Goal: Task Accomplishment & Management: Use online tool/utility

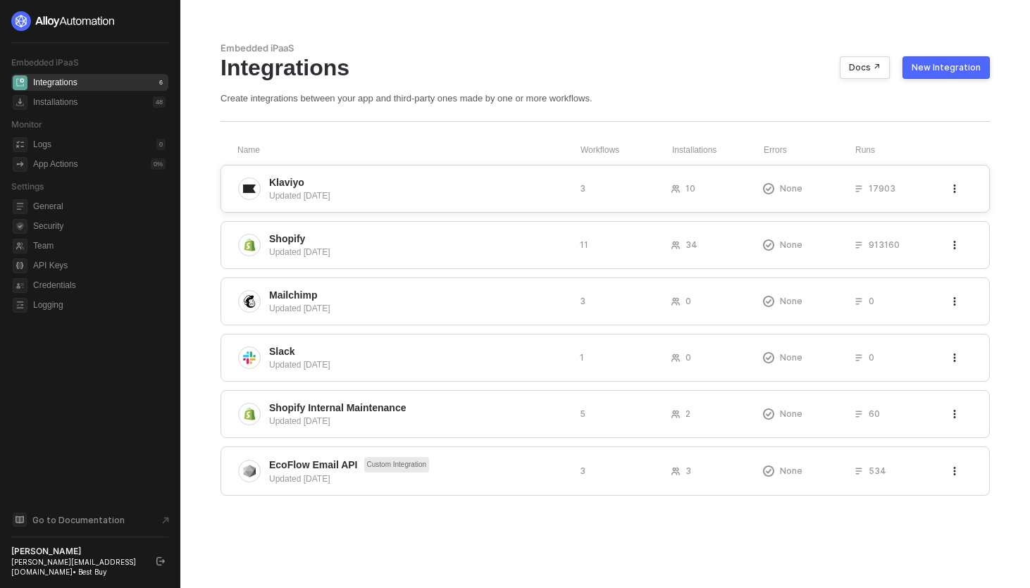
click at [340, 179] on span "Klaviyo" at bounding box center [418, 182] width 299 height 14
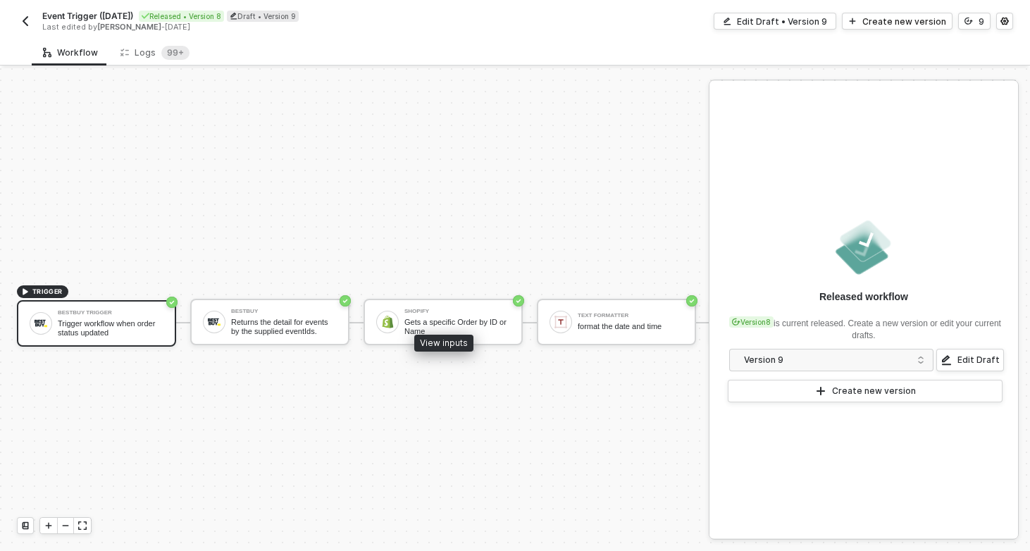
scroll to position [26, 0]
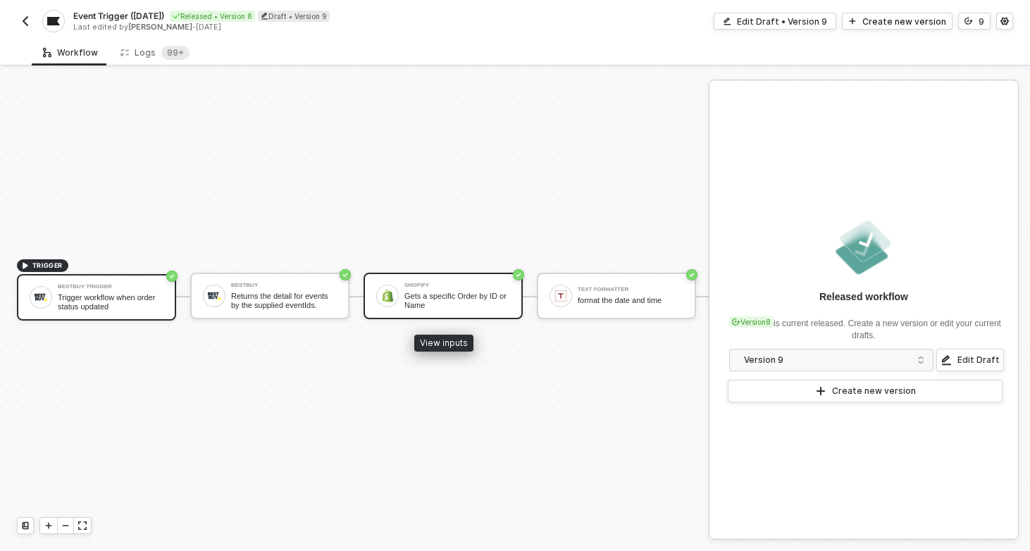
click at [466, 291] on div "Shopify Gets a specific Order by ID or Name" at bounding box center [457, 295] width 106 height 27
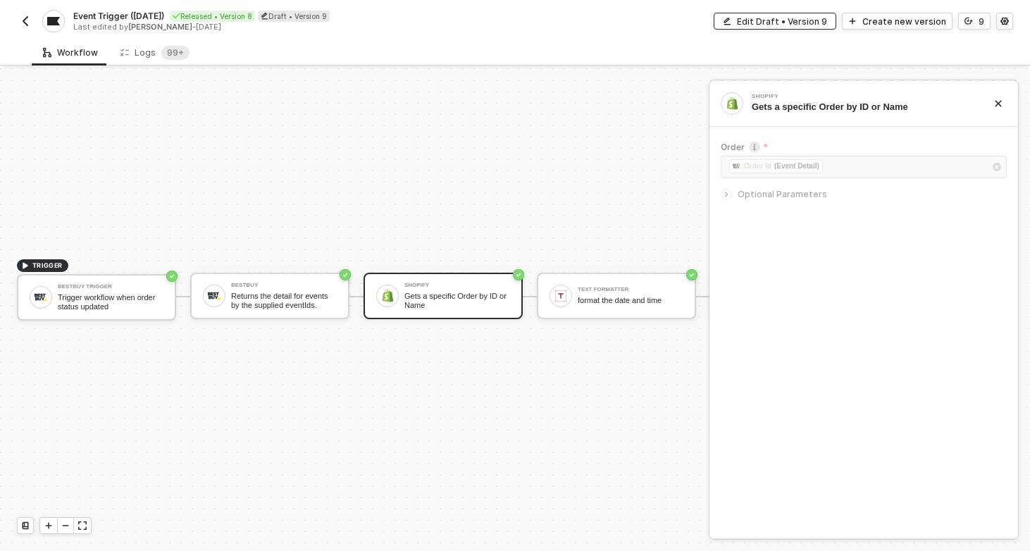
click at [782, 15] on div "Edit Draft • Version 9" at bounding box center [782, 21] width 90 height 12
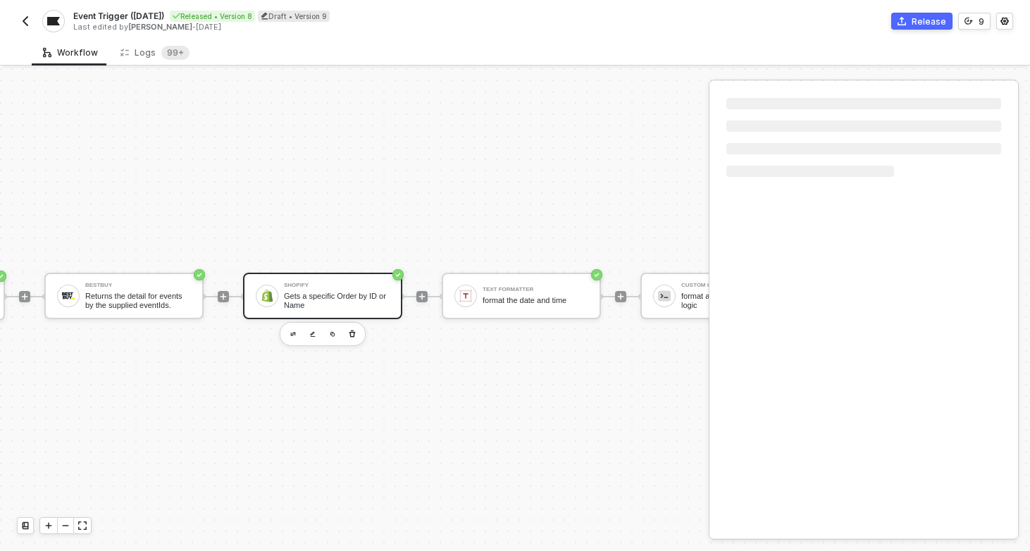
scroll to position [26, 227]
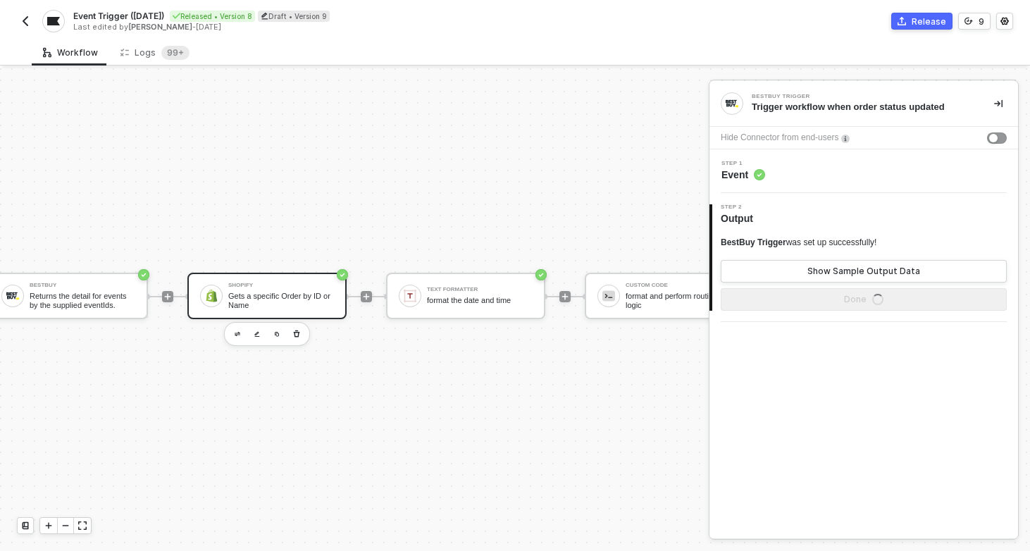
click at [278, 306] on div "Gets a specific Order by ID or Name" at bounding box center [281, 301] width 106 height 18
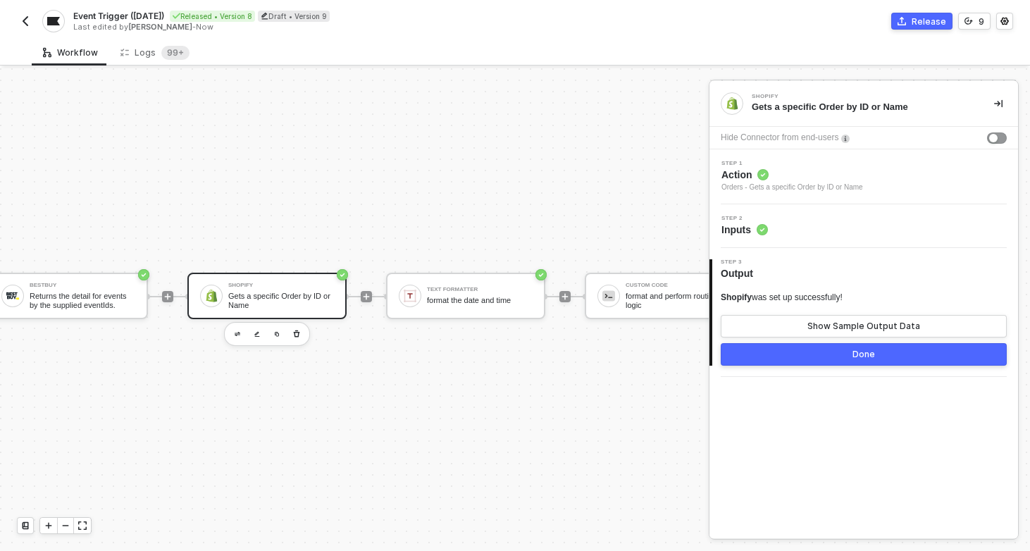
click at [824, 175] on span "Action" at bounding box center [792, 175] width 142 height 14
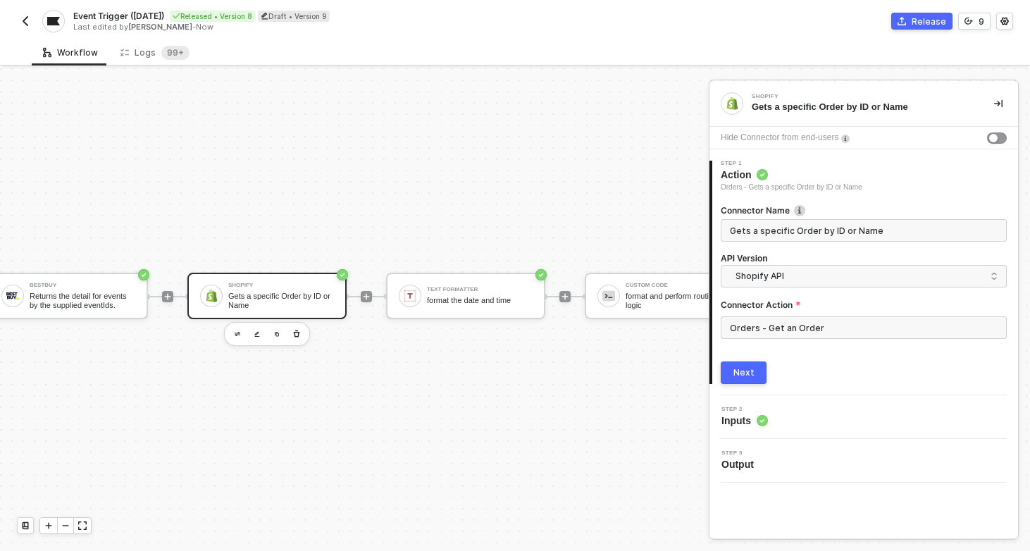
click at [27, 27] on button "button" at bounding box center [25, 21] width 17 height 17
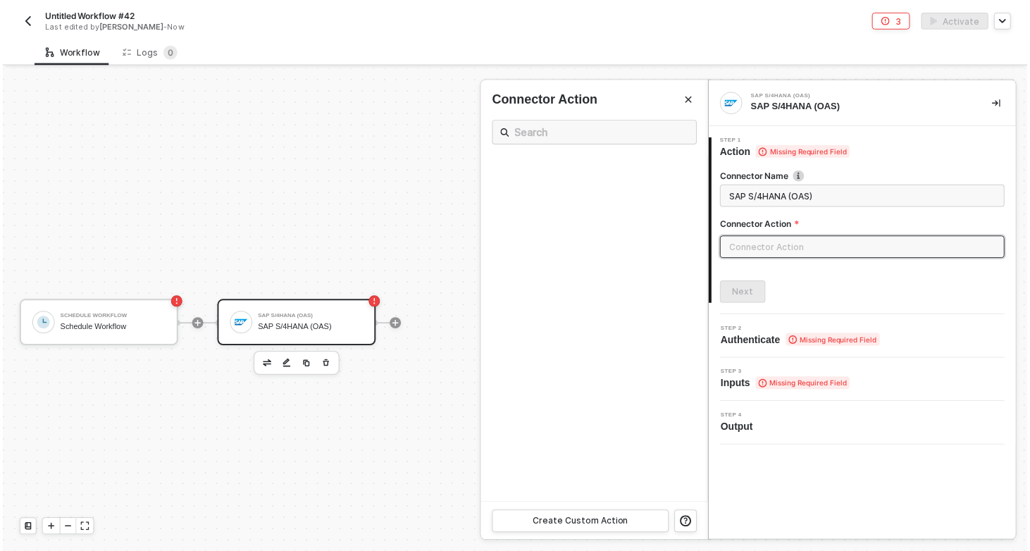
scroll to position [26, 0]
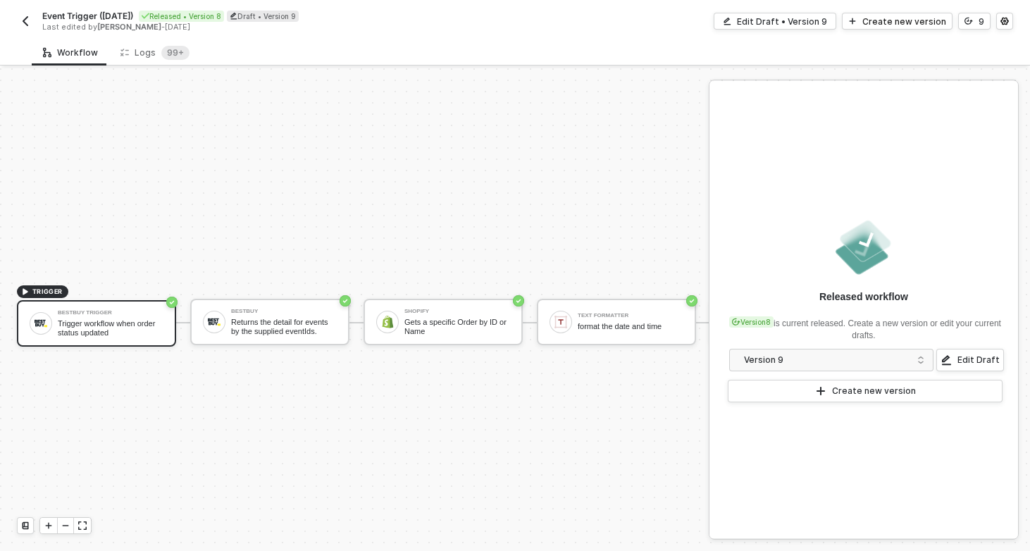
scroll to position [26, 0]
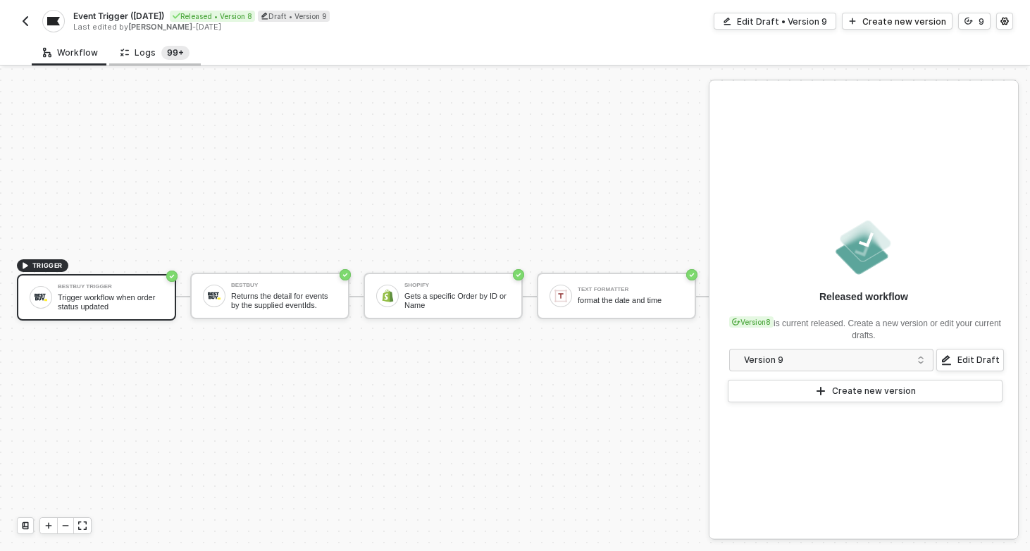
click at [163, 46] on sup "99+" at bounding box center [175, 53] width 28 height 14
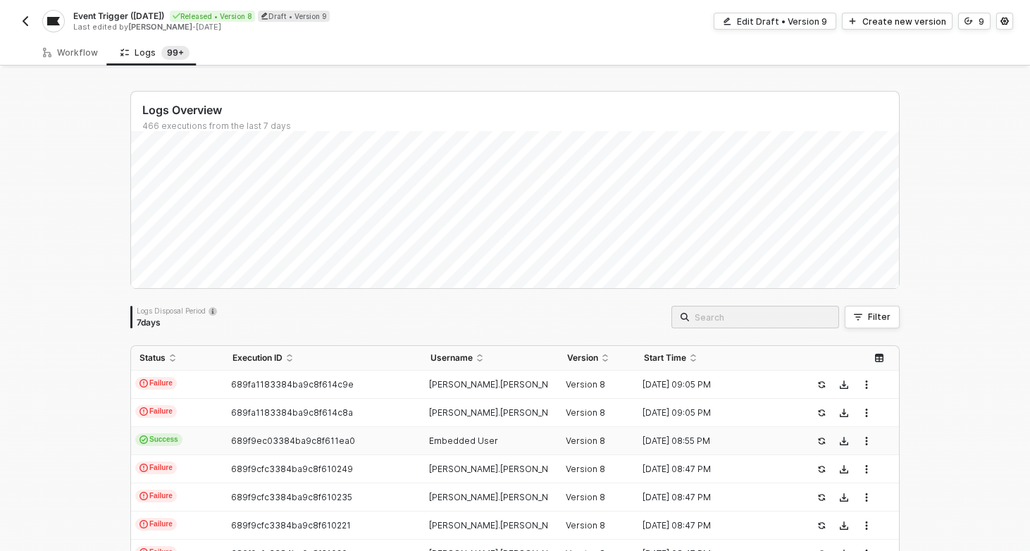
click at [220, 438] on td "Success" at bounding box center [177, 441] width 93 height 28
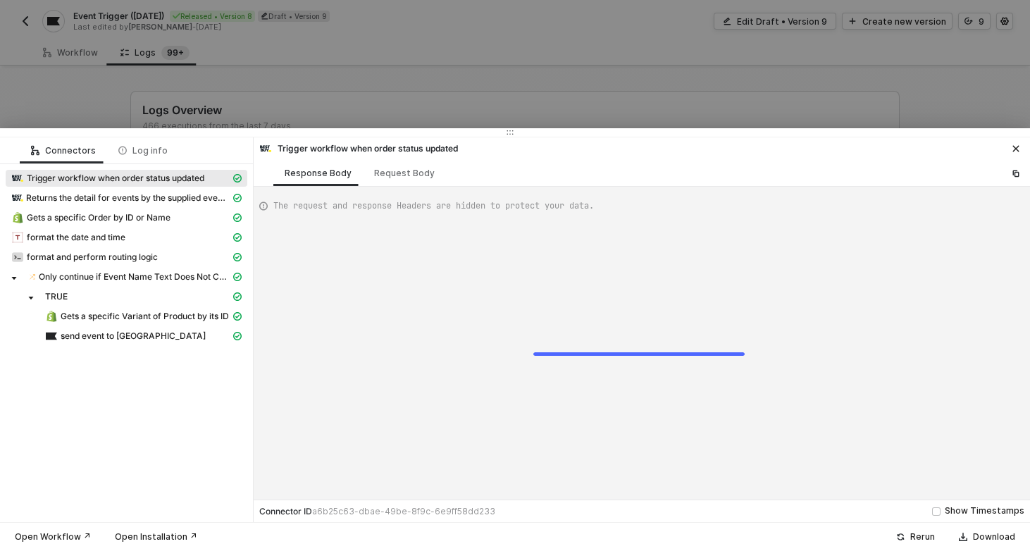
scroll to position [101, 0]
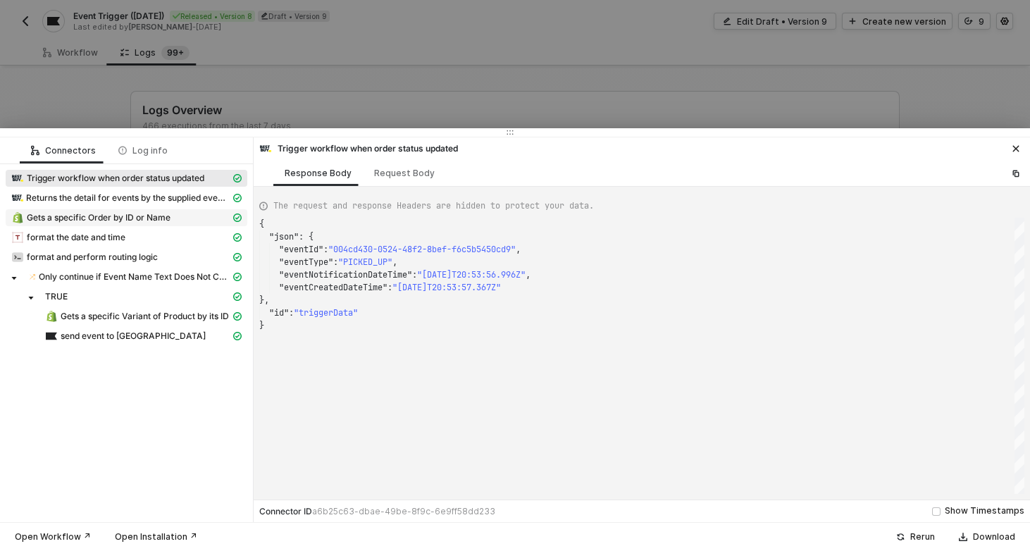
click at [119, 219] on span "Gets a specific Order by ID or Name" at bounding box center [99, 217] width 144 height 11
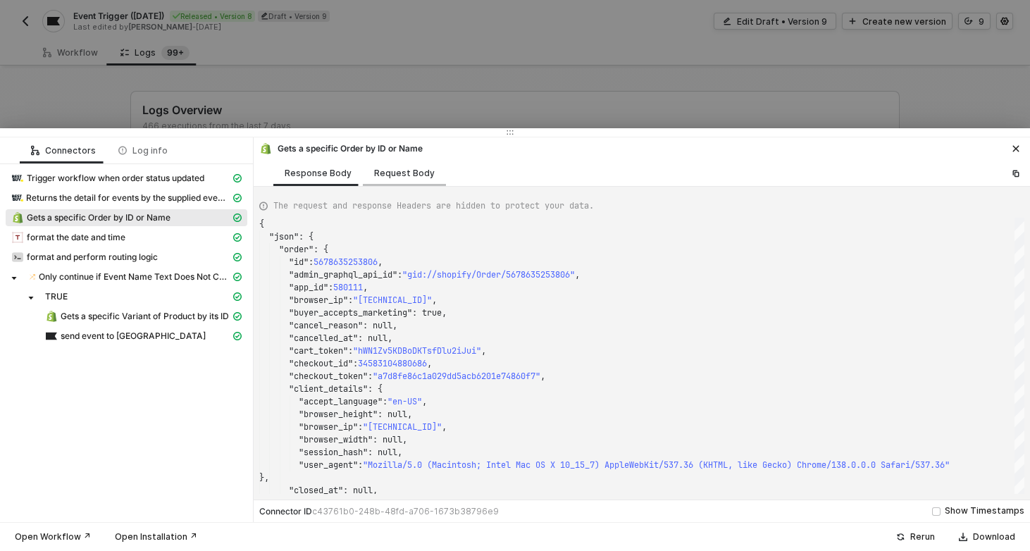
click at [399, 170] on div "Request Body" at bounding box center [404, 173] width 61 height 11
type textarea "{ "keyValuePairs": [], "apiVersion": "shopifyV1", "orderId": "LEC#100646" }"
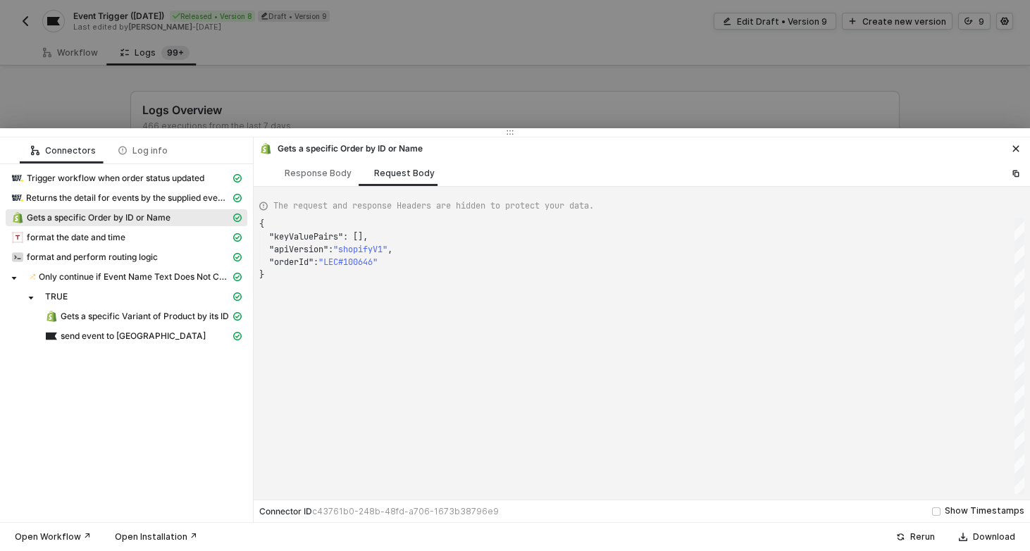
click at [351, 261] on span ""LEC#100646"" at bounding box center [347, 261] width 59 height 11
click at [322, 73] on div at bounding box center [515, 275] width 1030 height 551
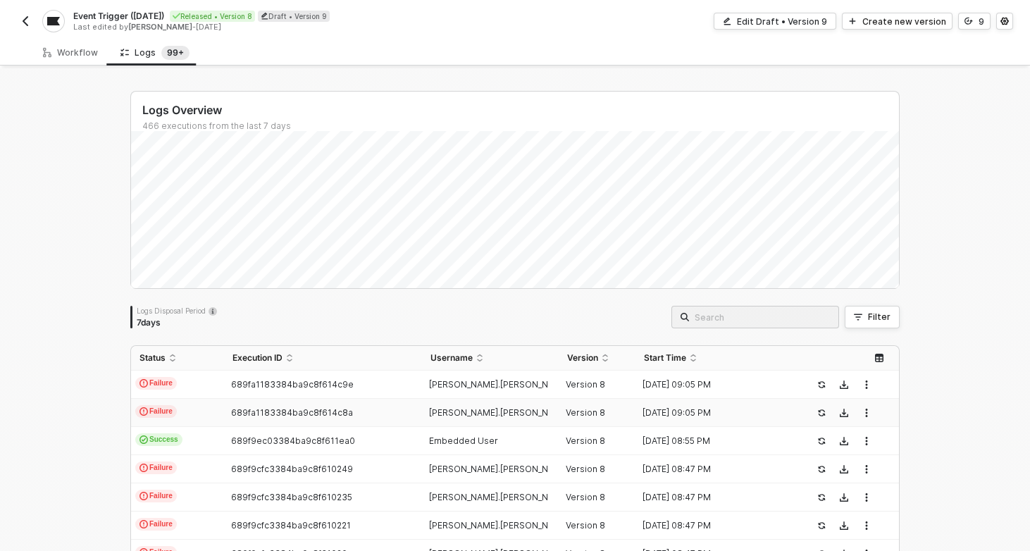
click at [206, 403] on td "Failure" at bounding box center [177, 413] width 93 height 28
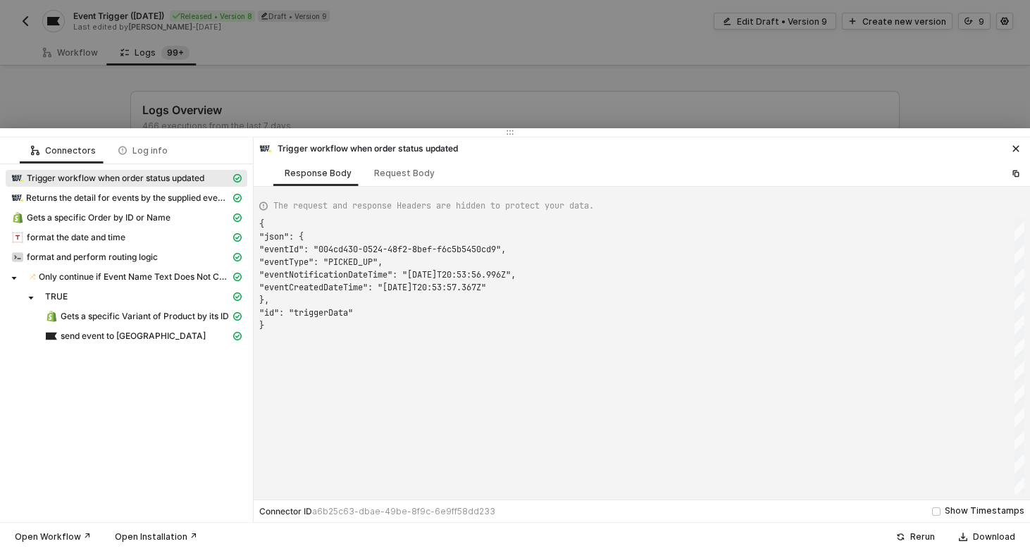
scroll to position [101, 0]
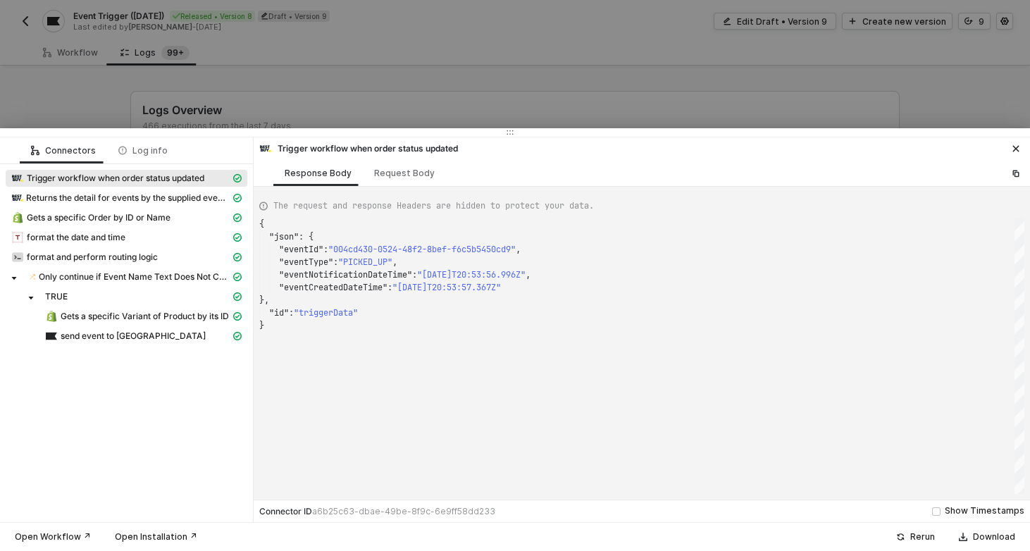
type textarea "{ "json": { "eventId": "cb59e757-25d9-4f38-b491-780f5ba822d8", "eventType": "RE…"
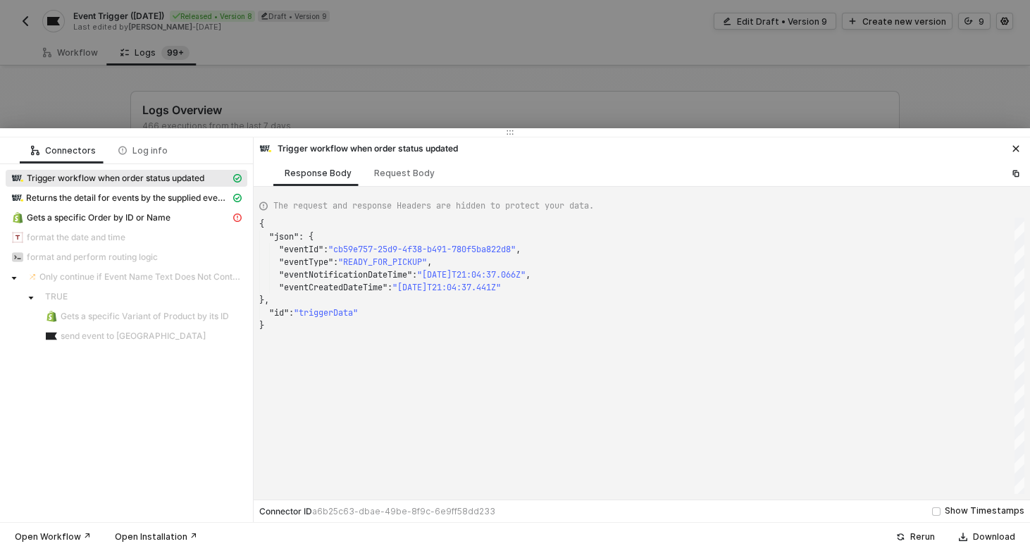
click at [347, 82] on div at bounding box center [515, 275] width 1030 height 551
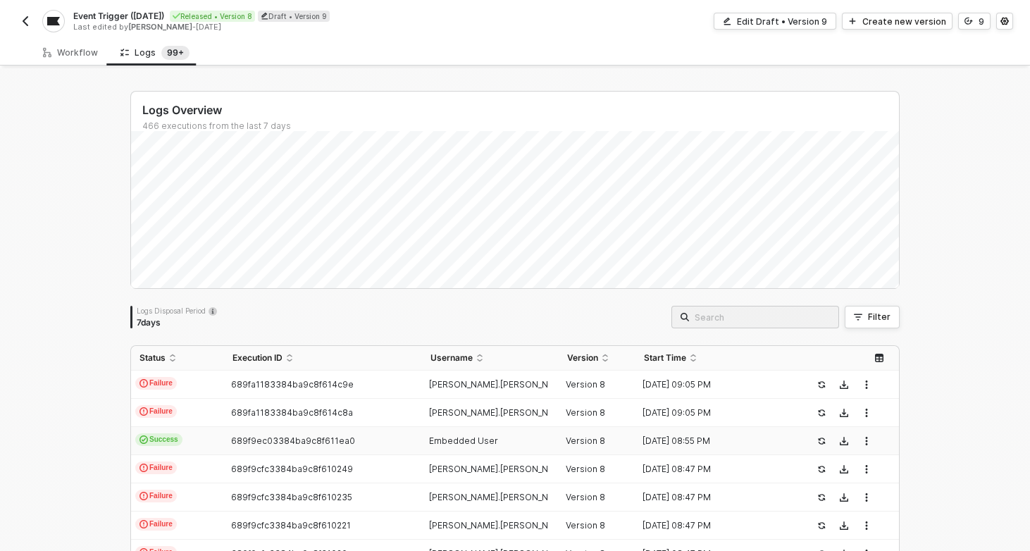
click at [214, 436] on td "Success" at bounding box center [177, 441] width 93 height 28
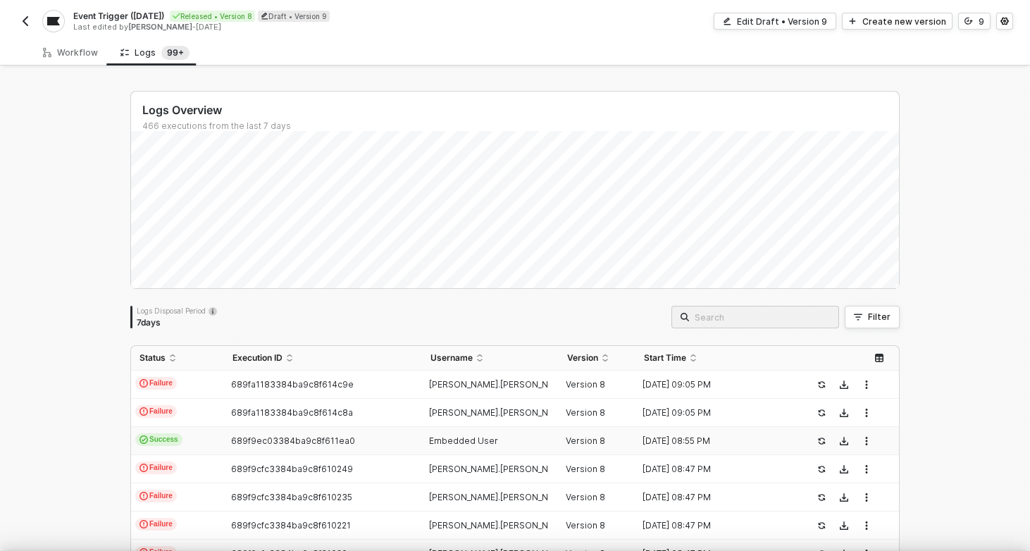
type textarea "{ "json": { "eventId": "004cd430-0524-48f2-8bef-f6c5b5450cd9", "eventType": "PI…"
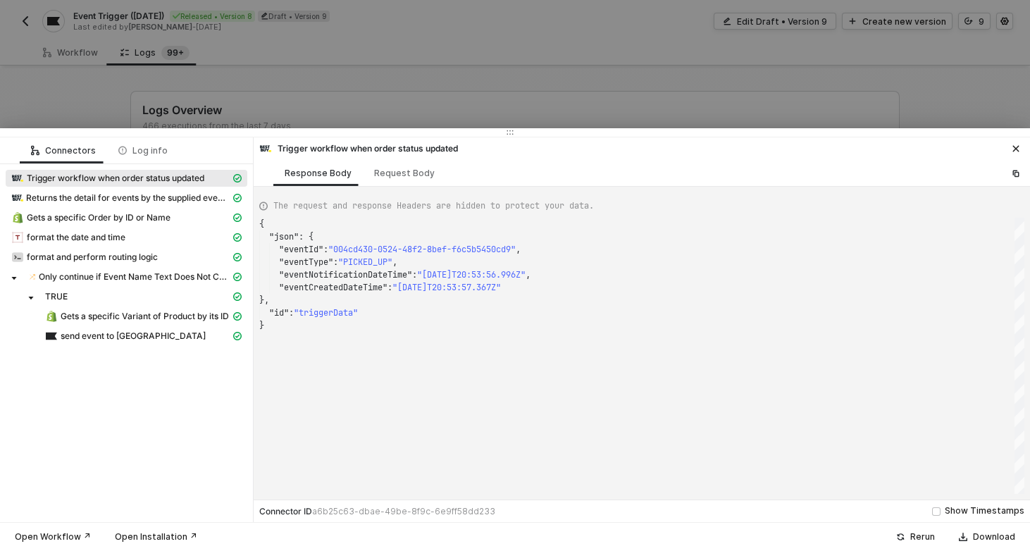
click at [308, 113] on div at bounding box center [515, 275] width 1030 height 551
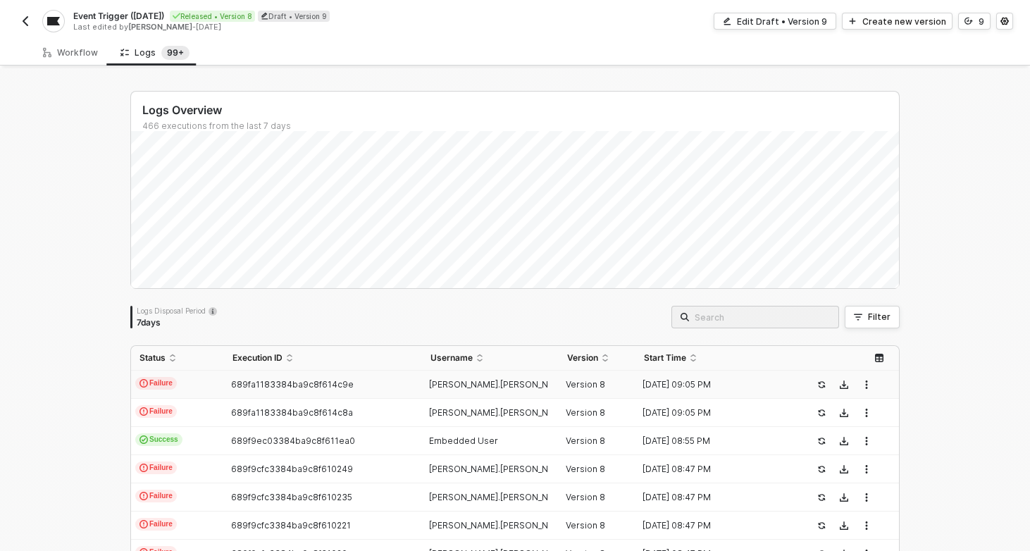
click at [200, 378] on td "Failure" at bounding box center [177, 384] width 93 height 28
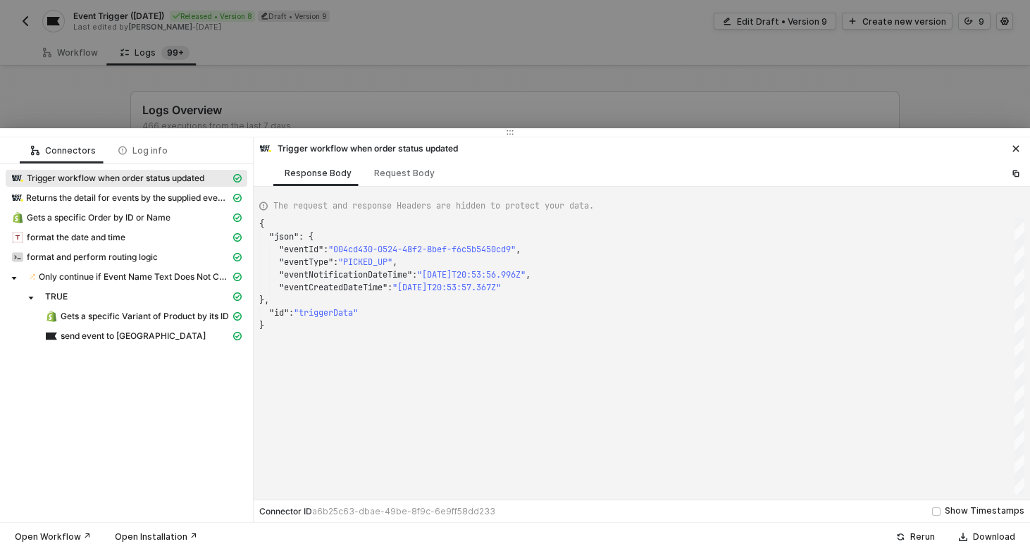
type textarea "{ "json": { "eventId": "4c2f7963-1285-4b74-8b0a-d0c9344efd73", "eventType": "RE…"
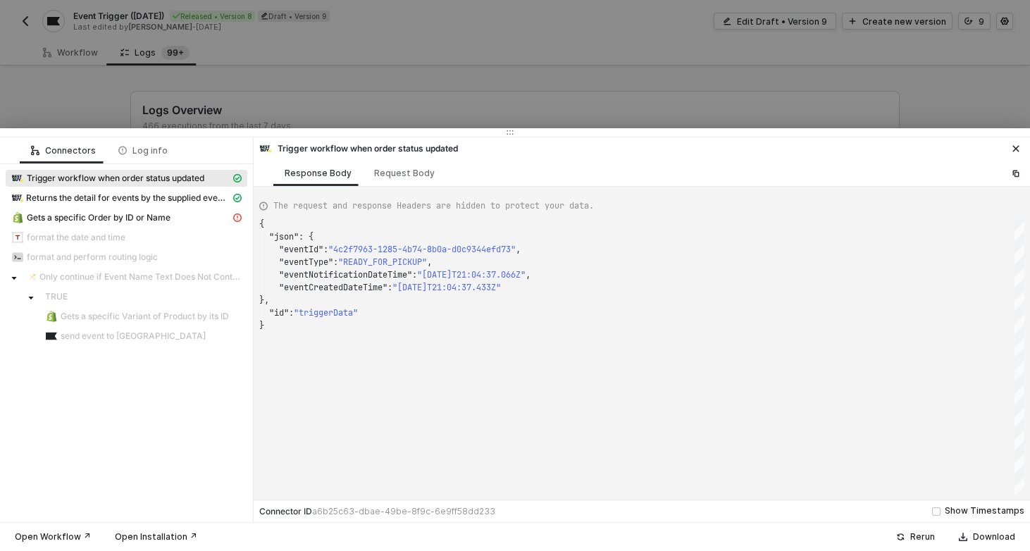
click at [297, 81] on div at bounding box center [515, 275] width 1030 height 551
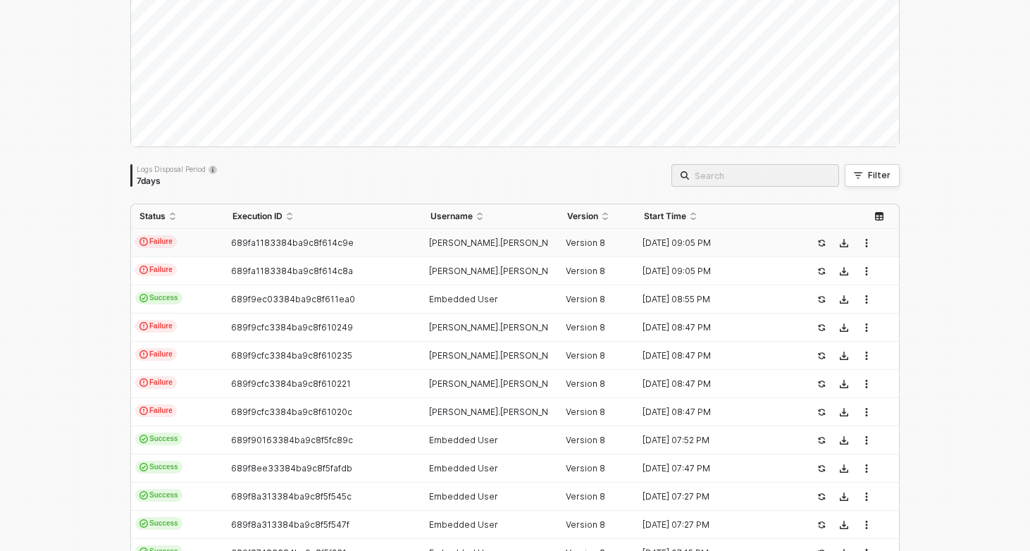
scroll to position [147, 0]
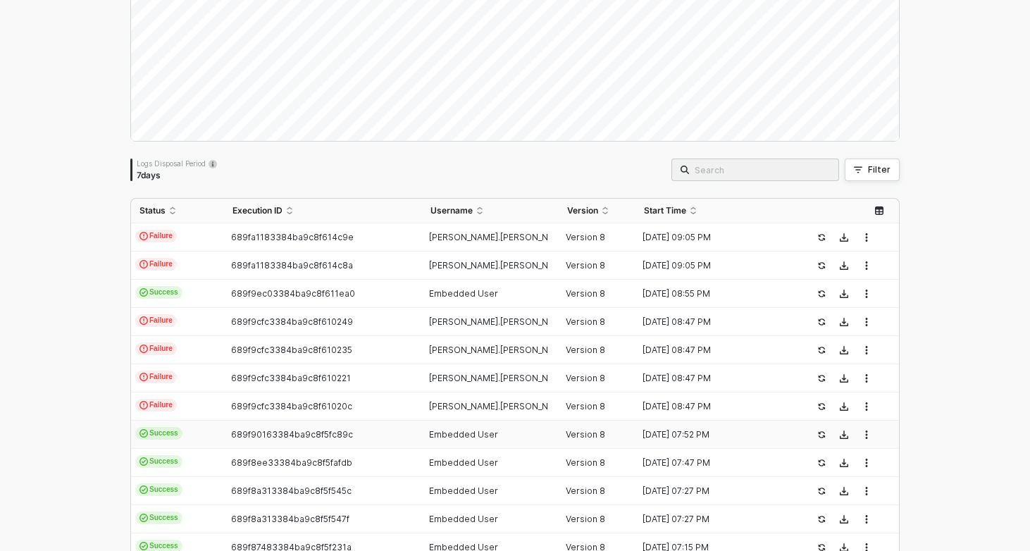
click at [200, 435] on td "Success" at bounding box center [177, 434] width 93 height 28
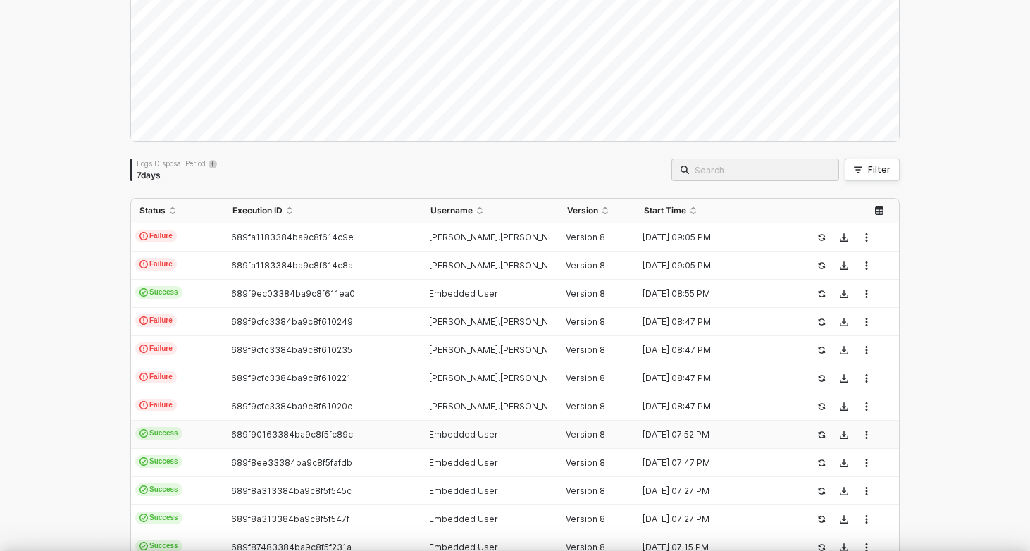
scroll to position [101, 0]
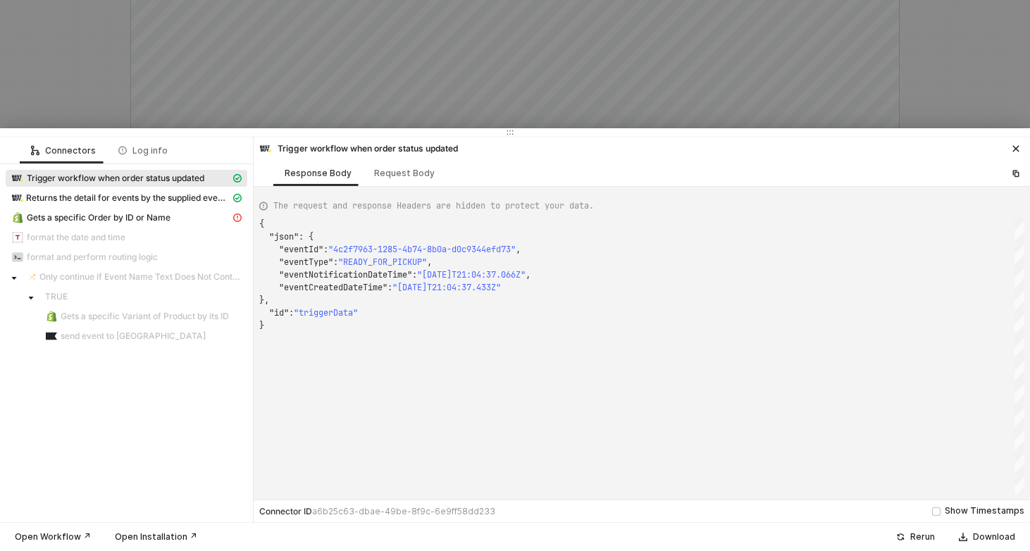
type textarea "{ "json": { "eventId": "3c6182d1-62e4-4724-b7b5-8666e04a9d59", "eventType": "PI…"
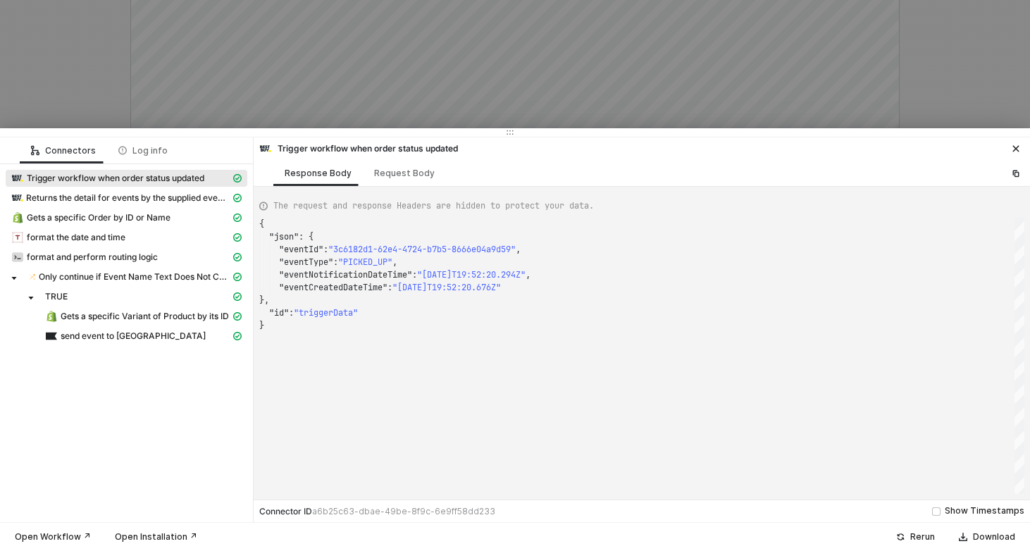
click at [328, 92] on div at bounding box center [515, 275] width 1030 height 551
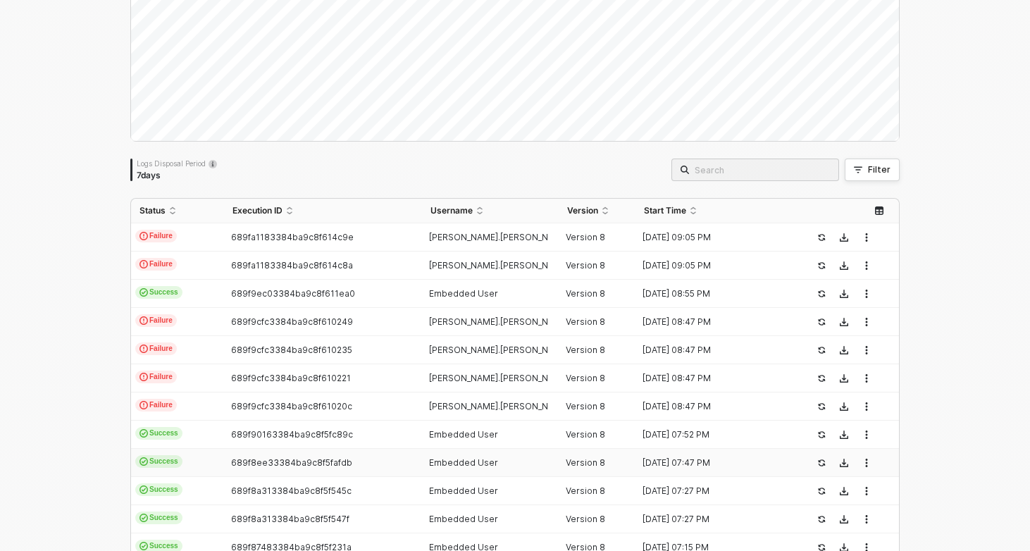
click at [208, 461] on td "Success" at bounding box center [177, 463] width 93 height 28
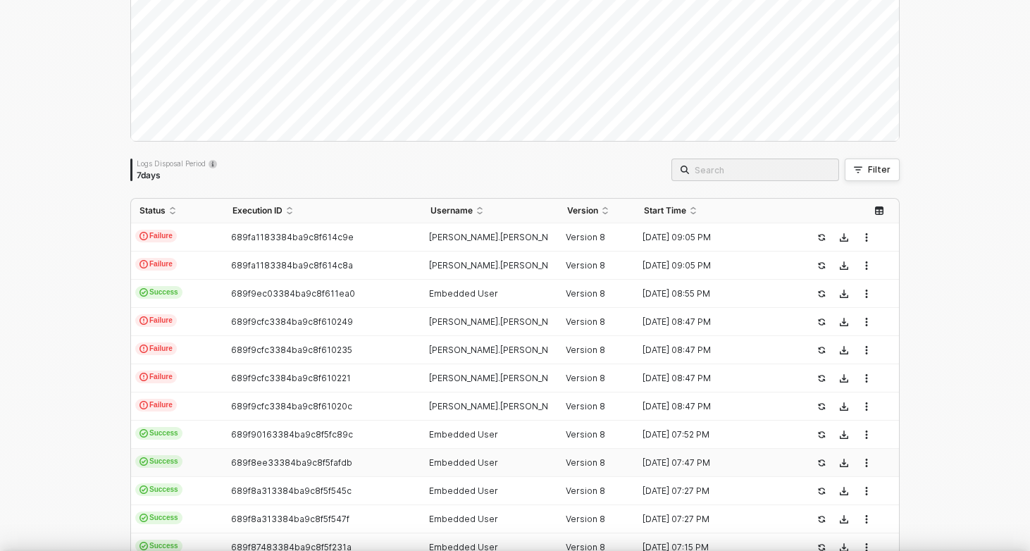
type textarea "{ "json": { "eventId": "140b58c7-a091-4168-a905-7c8a120e42f4", "eventType": "PI…"
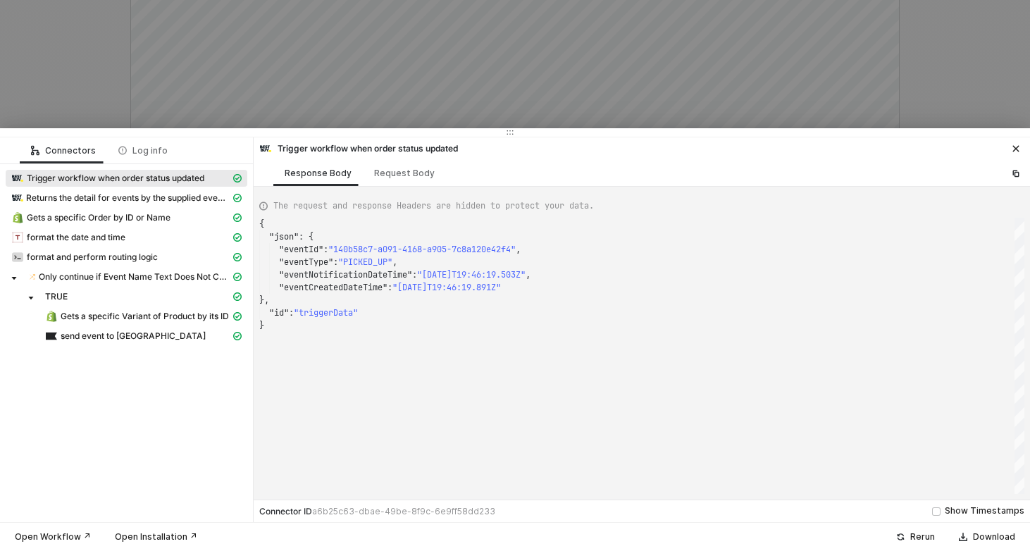
click at [344, 56] on div at bounding box center [515, 275] width 1030 height 551
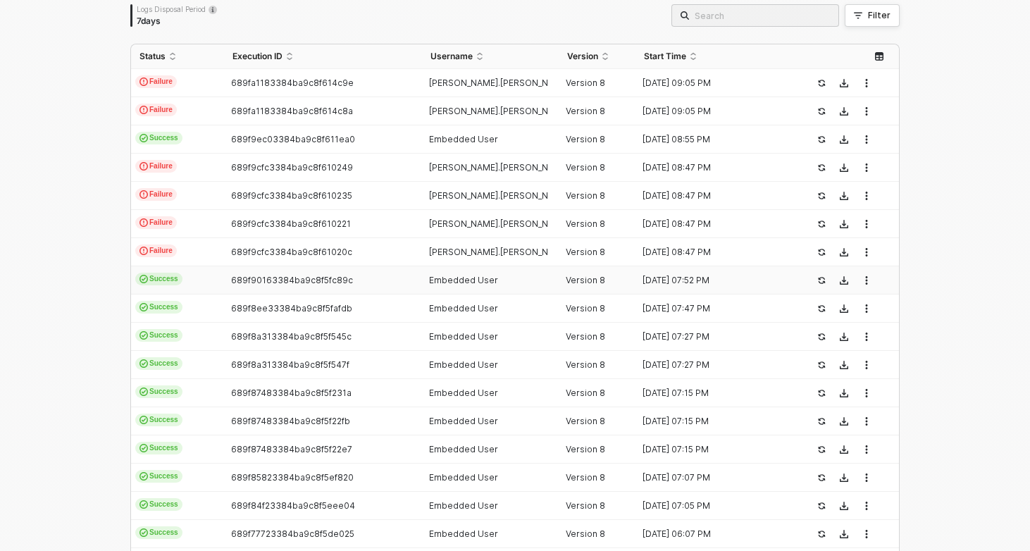
scroll to position [315, 0]
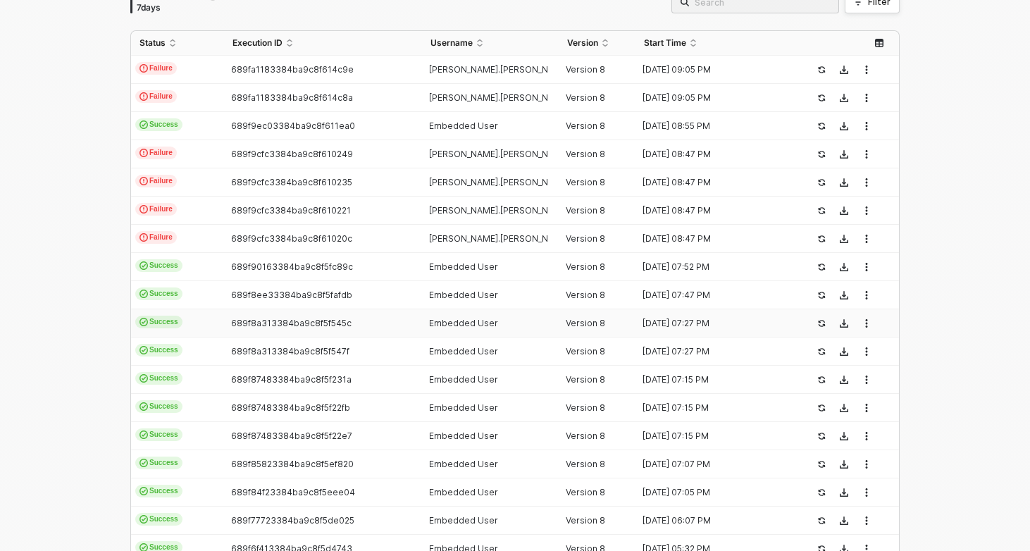
click at [213, 320] on td "Success" at bounding box center [177, 323] width 93 height 28
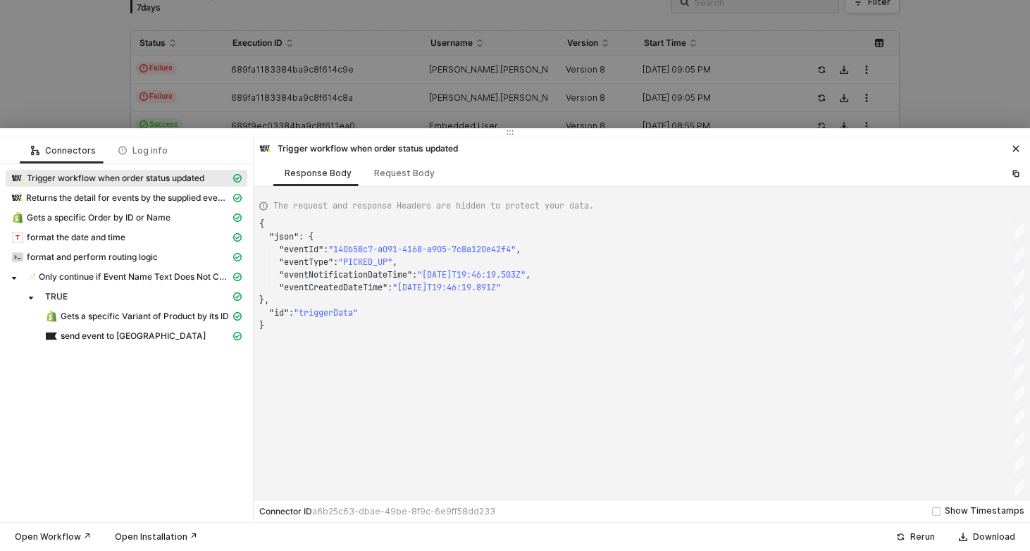
scroll to position [101, 0]
type textarea "{ "json": { "eventId": "558f2c43-363a-49a9-8ab6-925a7753504b", "eventType": "PI…"
click at [351, 76] on div at bounding box center [515, 275] width 1030 height 551
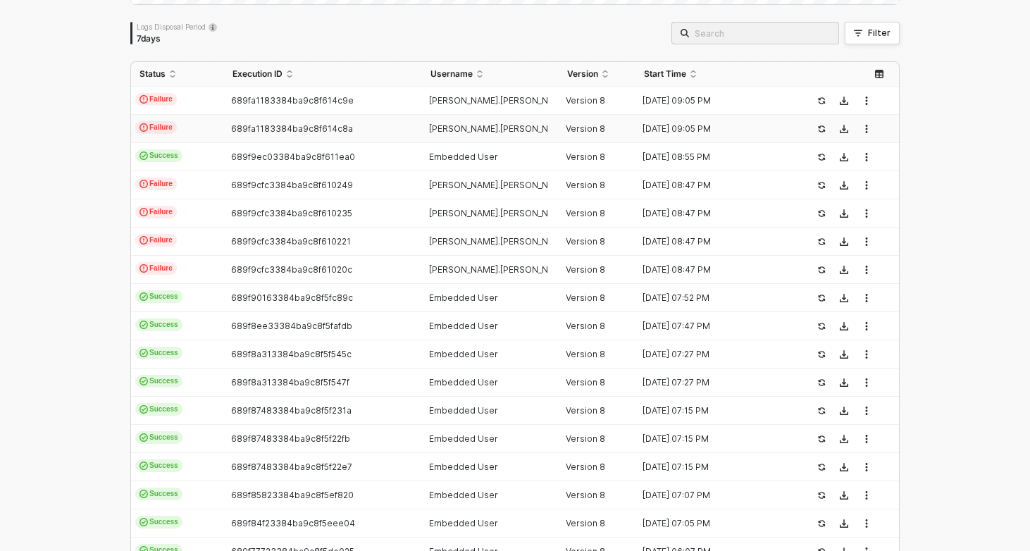
scroll to position [285, 0]
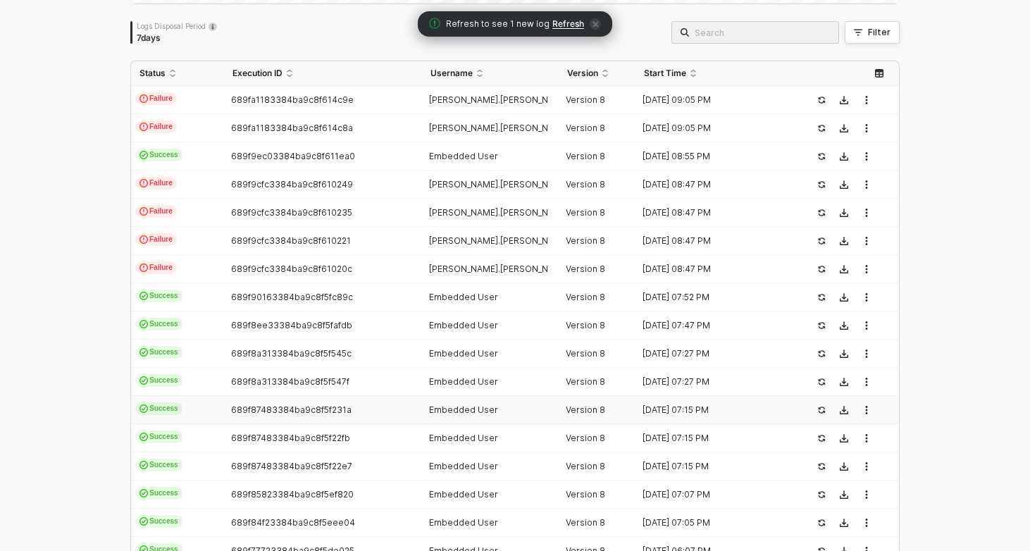
click at [208, 418] on td "Success" at bounding box center [177, 410] width 93 height 28
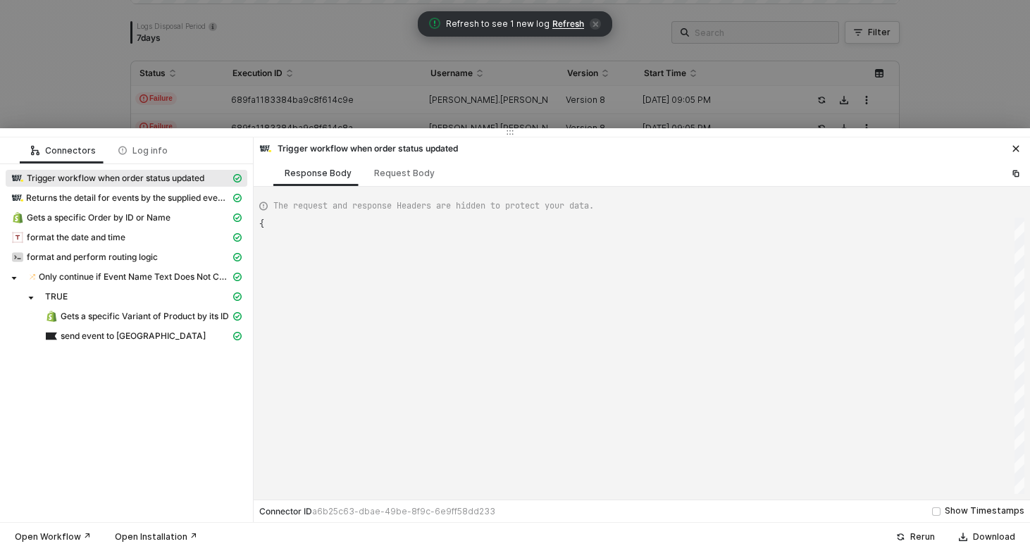
scroll to position [101, 0]
type textarea "{ "json": { "eventId": "3c5869b0-41c0-40ab-a2b9-dd2fe7806809", "eventType": "CA…"
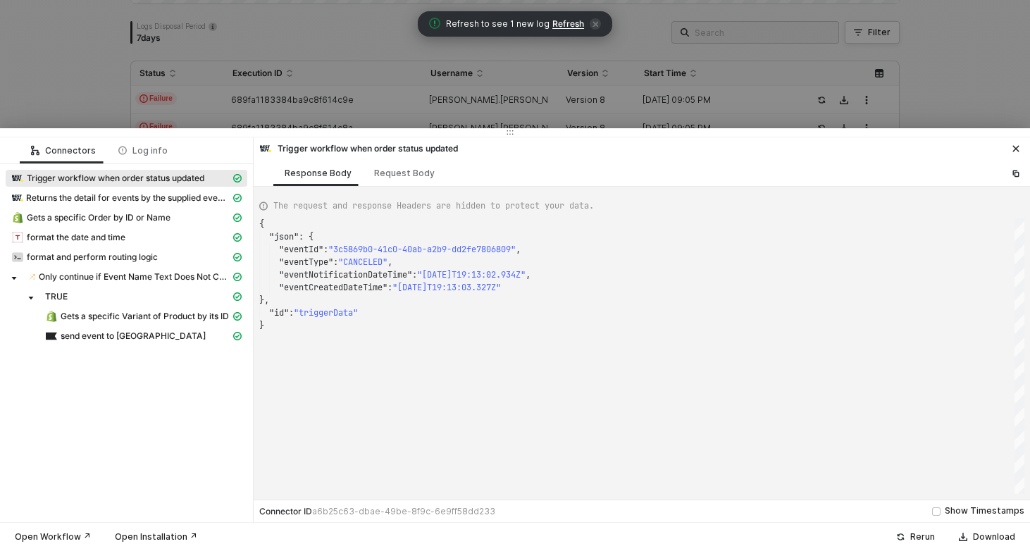
click at [324, 65] on div at bounding box center [515, 275] width 1030 height 551
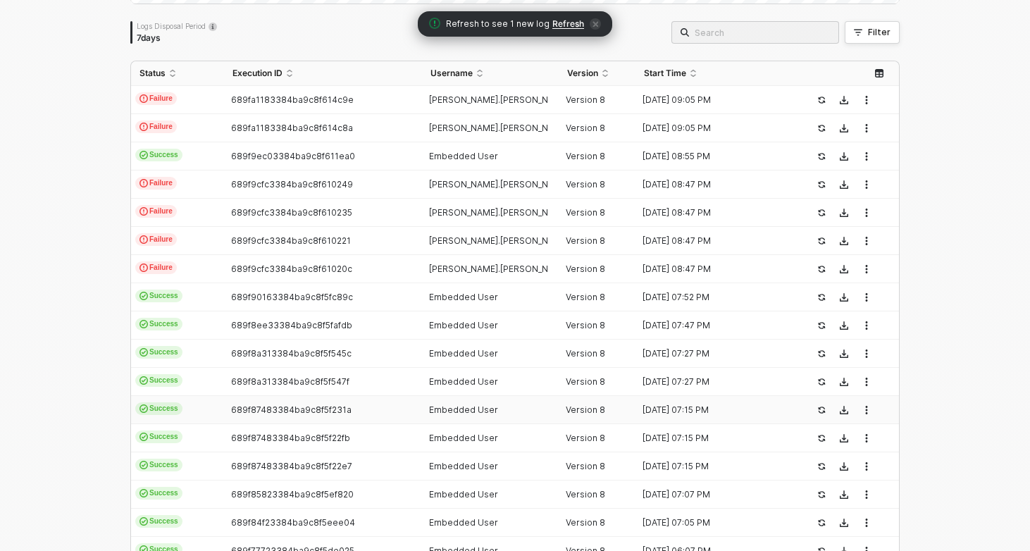
click at [199, 404] on td "Success" at bounding box center [177, 410] width 93 height 28
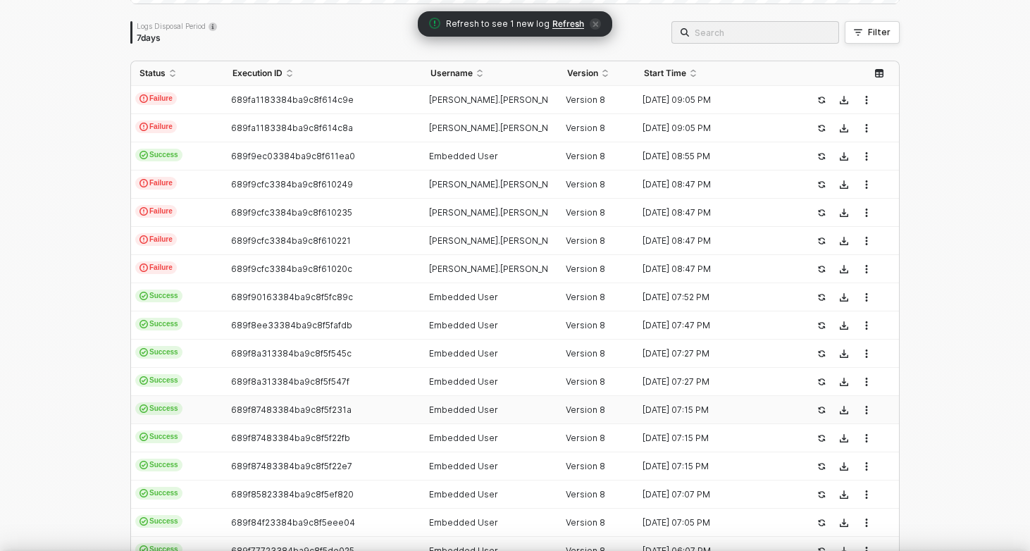
type textarea "{ "json": { "eventId": "3c5869b0-41c0-40ab-a2b9-dd2fe7806809", "eventType": "CA…"
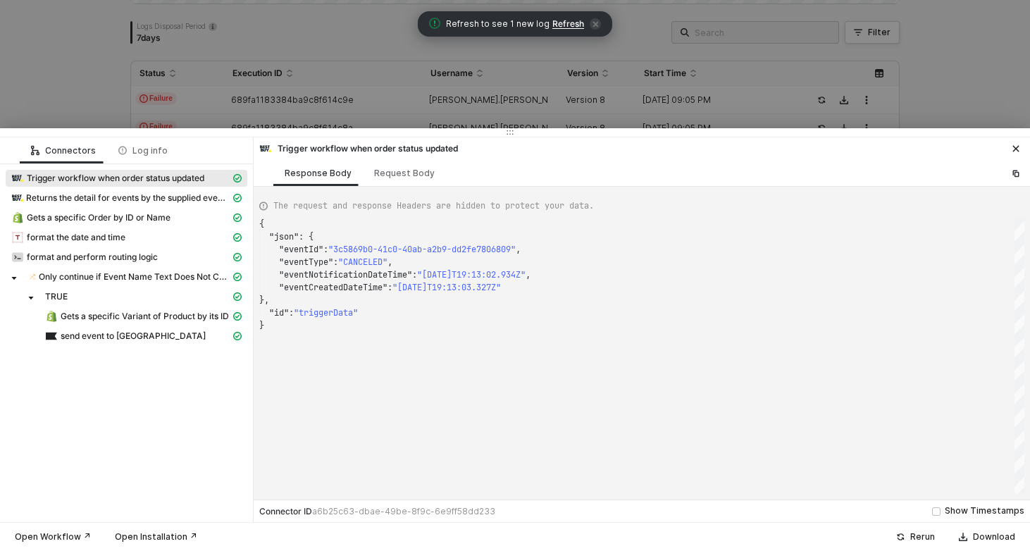
click at [265, 88] on div at bounding box center [515, 275] width 1030 height 551
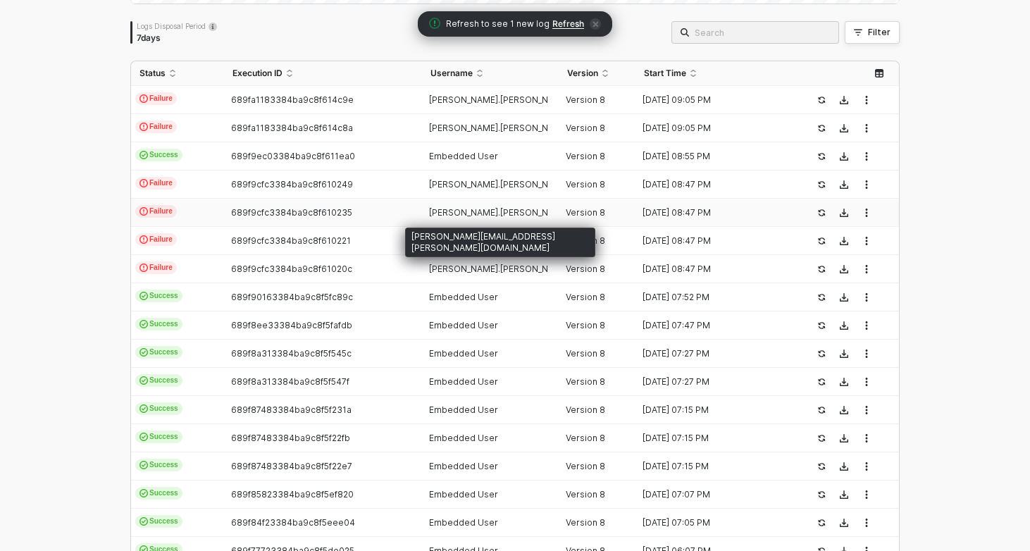
click at [503, 213] on span "jon-eric.urseth@iris..." at bounding box center [541, 212] width 224 height 11
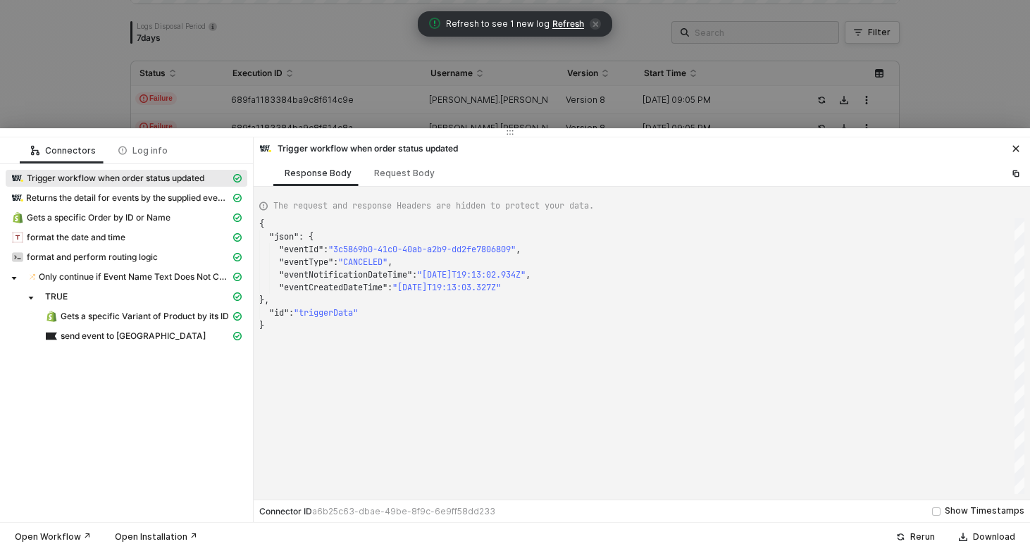
type textarea "{ "json": { "eventId": "04615d04-0aaf-472d-b408-2d0183835618", "eventType": "CR…"
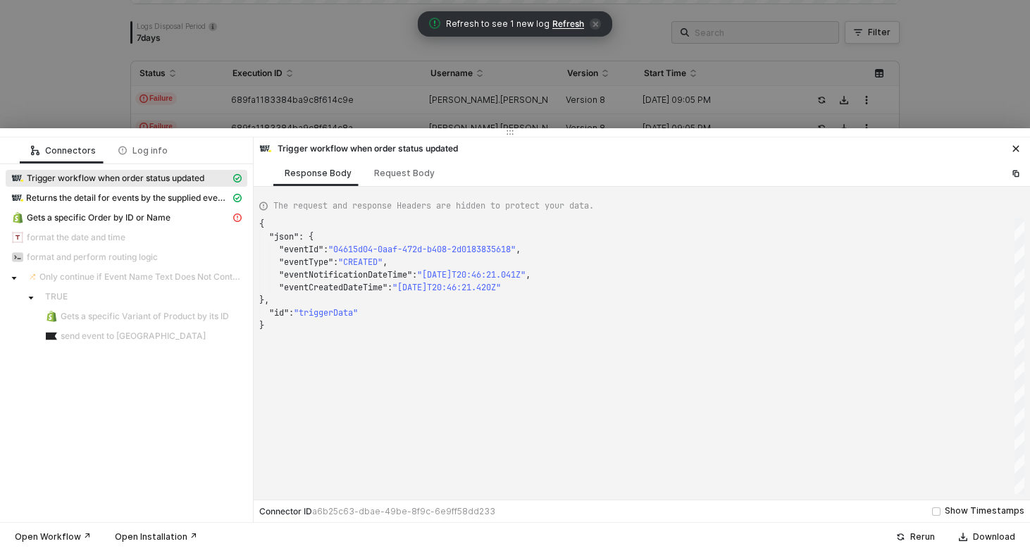
click at [425, 96] on div at bounding box center [515, 275] width 1030 height 551
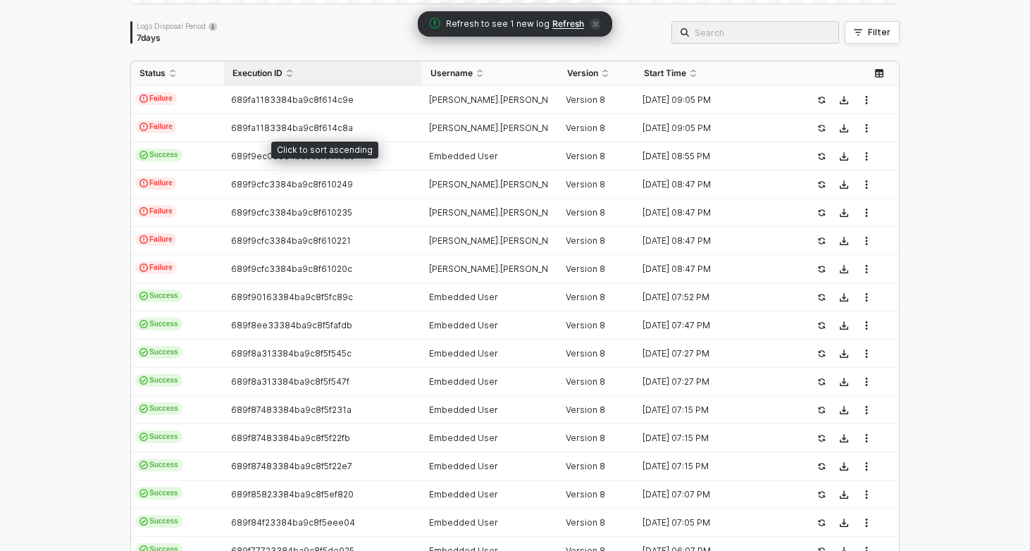
scroll to position [0, 0]
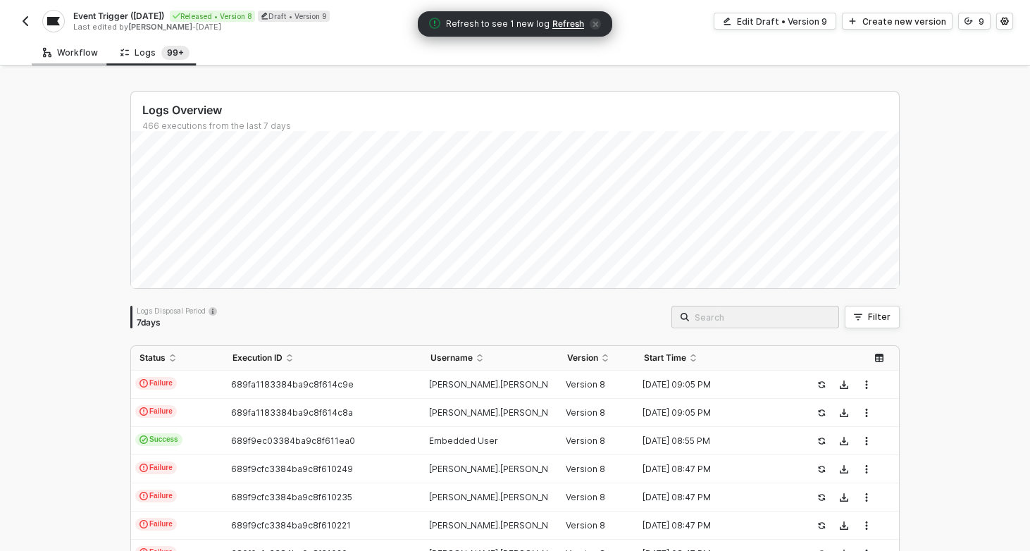
click at [85, 57] on div "Workflow" at bounding box center [70, 52] width 55 height 11
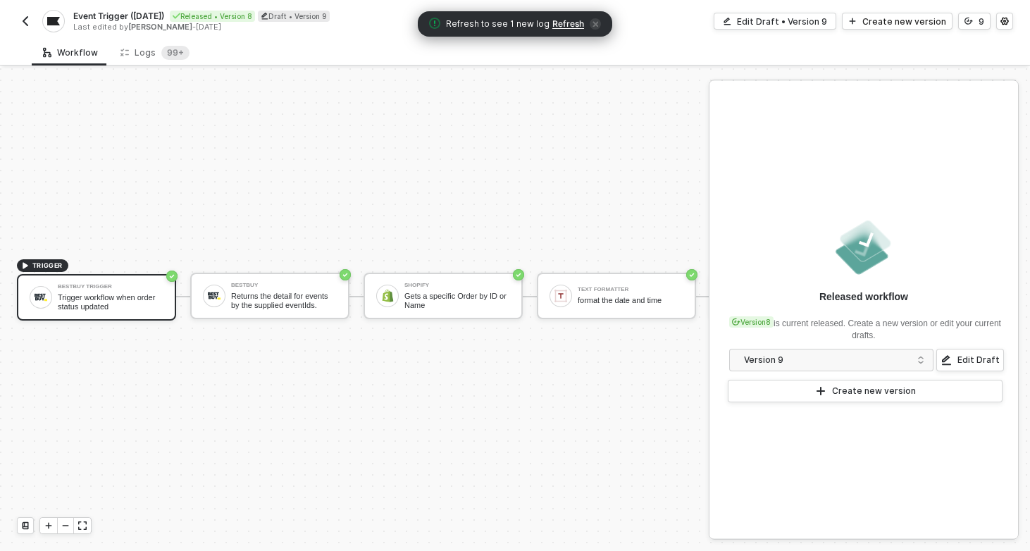
click at [18, 18] on button "button" at bounding box center [25, 21] width 17 height 17
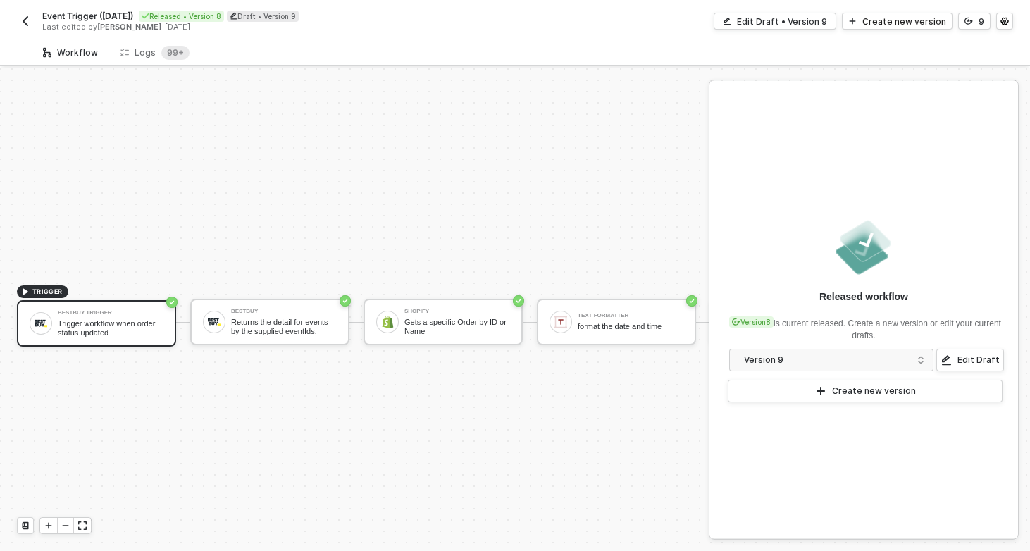
scroll to position [26, 0]
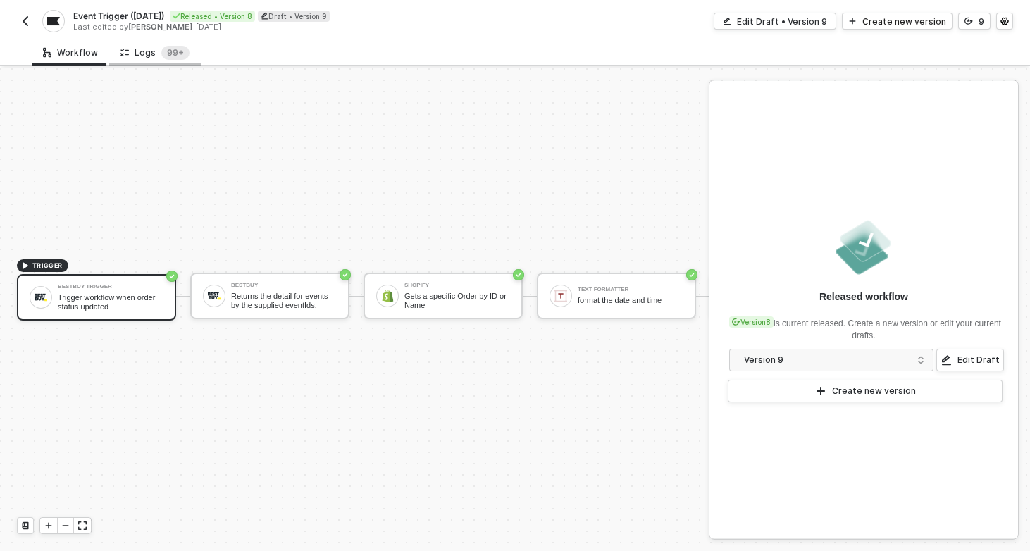
click at [164, 60] on div "Logs 99+" at bounding box center [155, 52] width 92 height 26
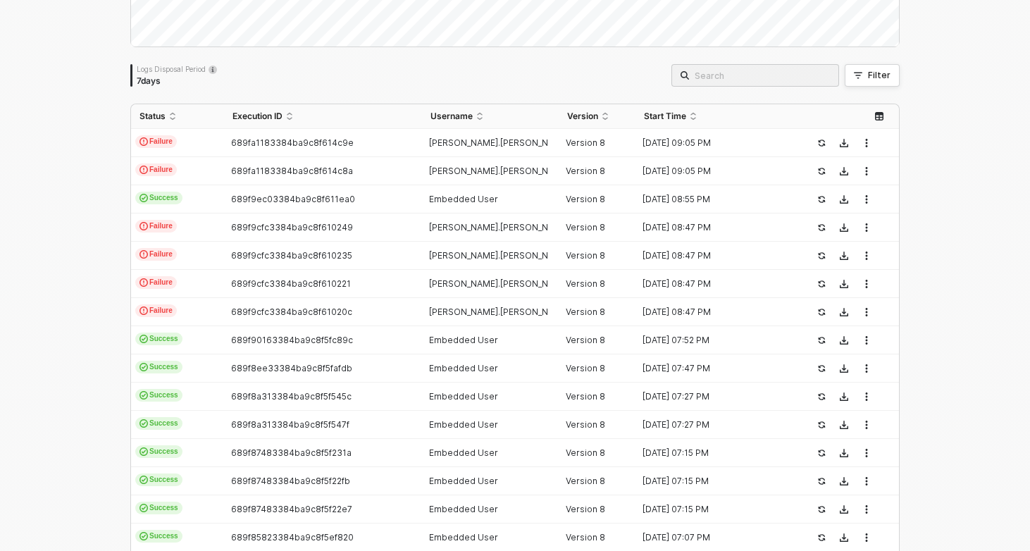
scroll to position [243, 0]
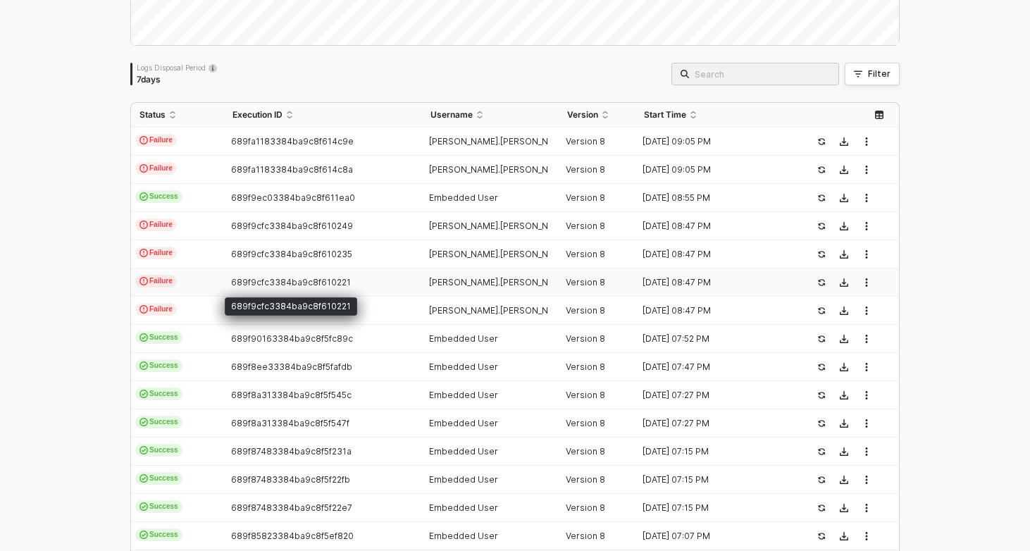
click at [230, 301] on div "689f9cfc3384ba9c8f610221" at bounding box center [291, 306] width 132 height 18
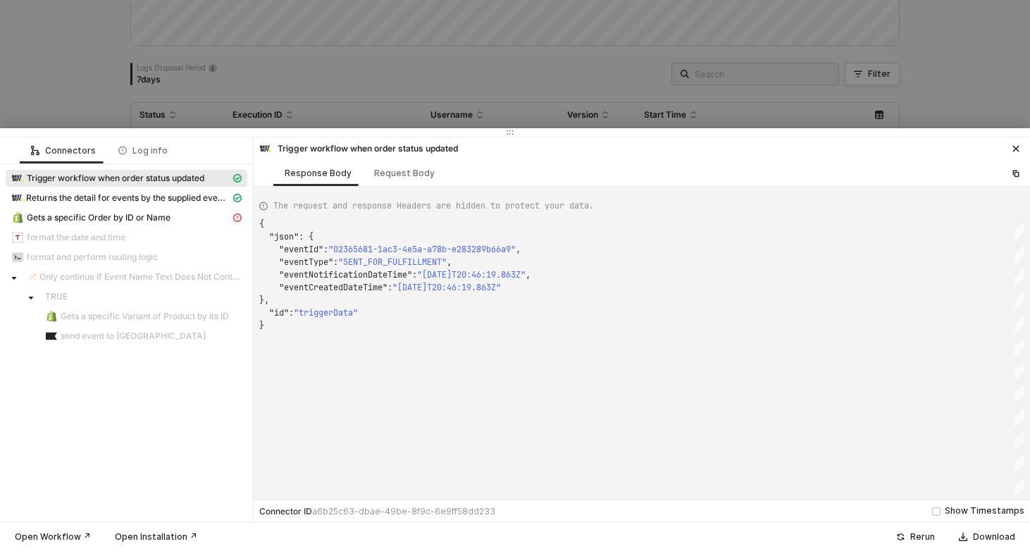
scroll to position [101, 0]
click at [249, 34] on div at bounding box center [515, 275] width 1030 height 551
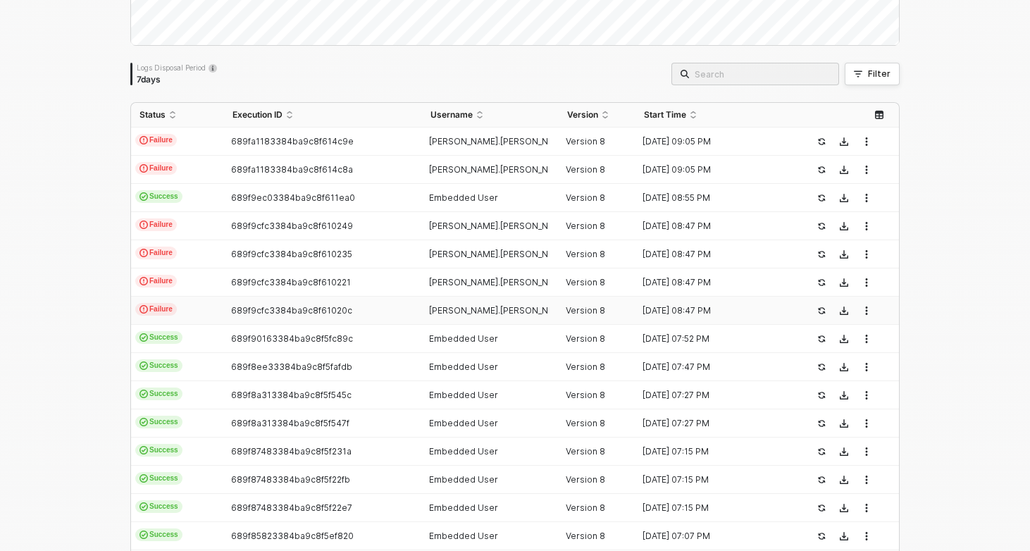
click at [200, 306] on td "Failure" at bounding box center [177, 311] width 93 height 28
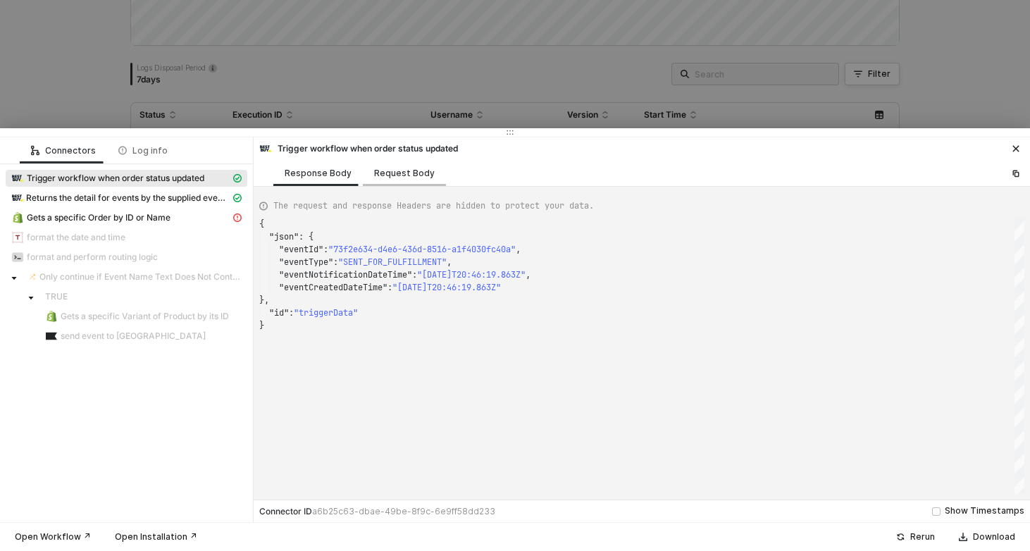
click at [395, 165] on div "Request Body" at bounding box center [404, 173] width 83 height 26
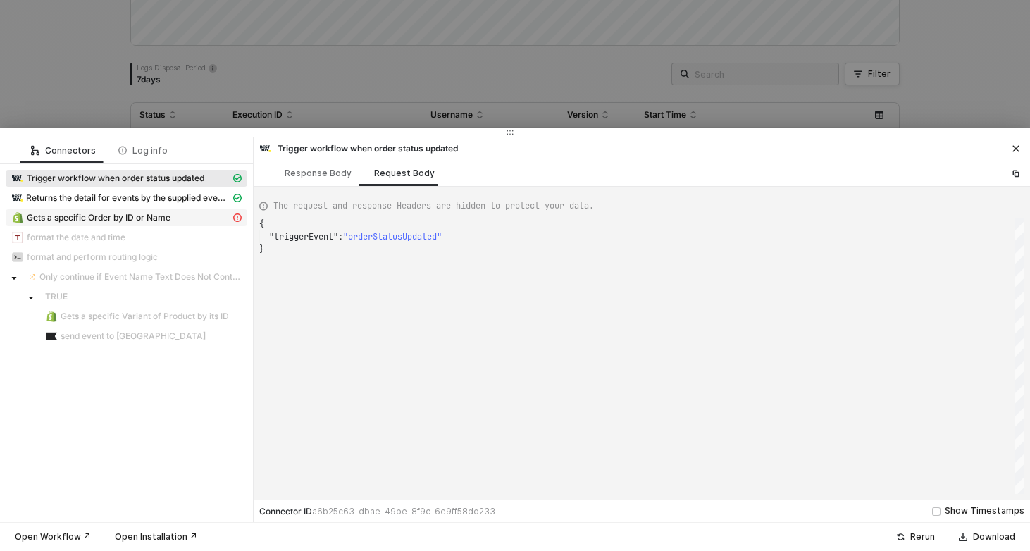
click at [164, 215] on span "Gets a specific Order by ID or Name" at bounding box center [99, 217] width 144 height 11
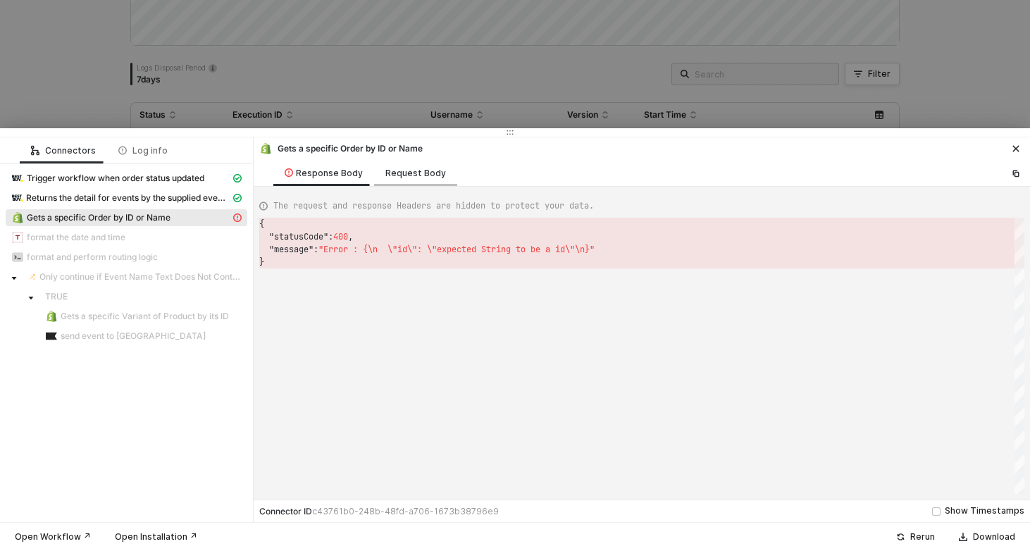
click at [409, 168] on div "Request Body" at bounding box center [415, 173] width 61 height 11
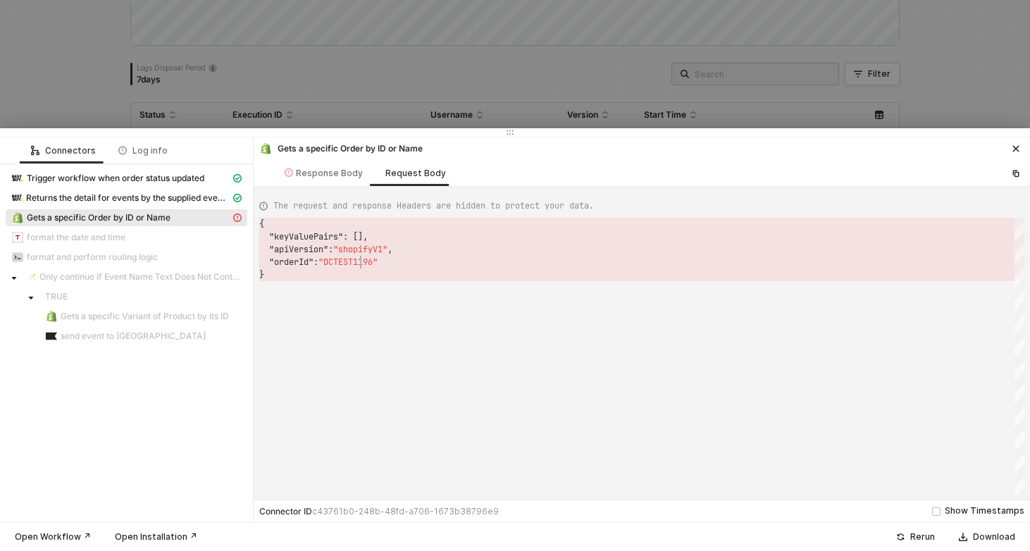
click at [361, 257] on div "{ "keyValuePairs" : [], "apiVersion" : "shopifyV1" , "orderId" : "DCTEST1196" }…" at bounding box center [641, 356] width 765 height 276
click at [298, 172] on div "Response Body" at bounding box center [324, 173] width 78 height 11
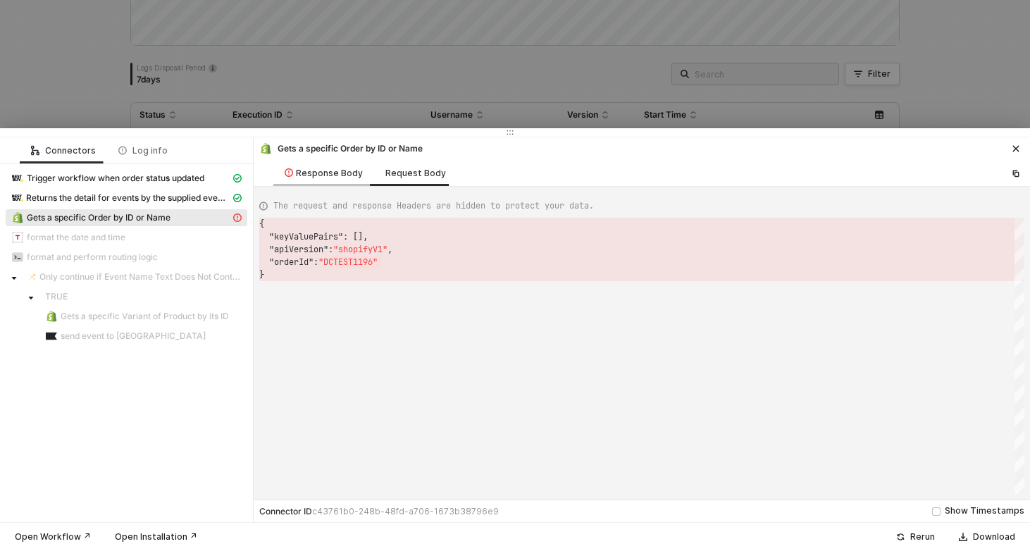
scroll to position [38, 0]
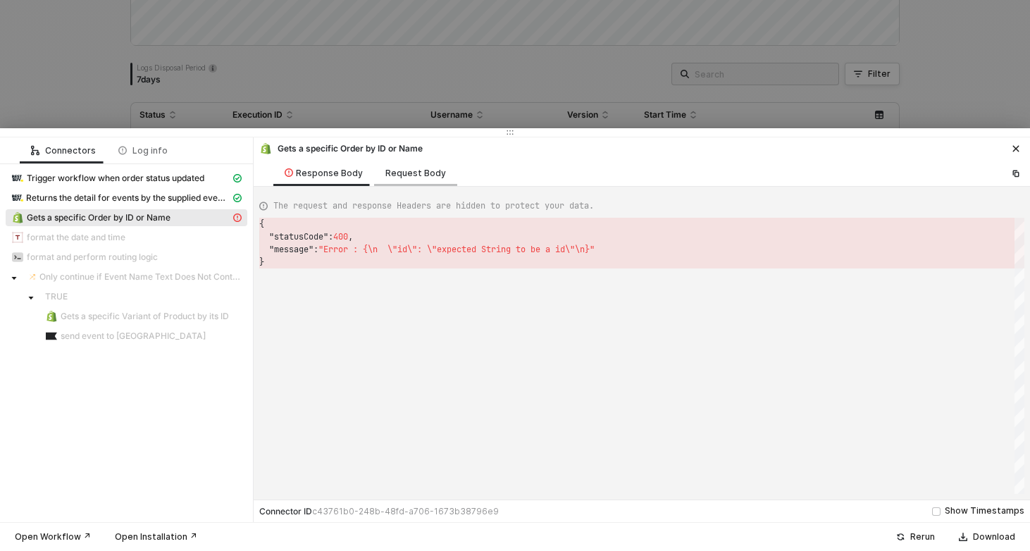
click at [430, 166] on div "Request Body" at bounding box center [415, 173] width 83 height 26
type textarea "{ "keyValuePairs": [], "apiVersion": "shopifyV1", "orderId": "DCTEST1196" }"
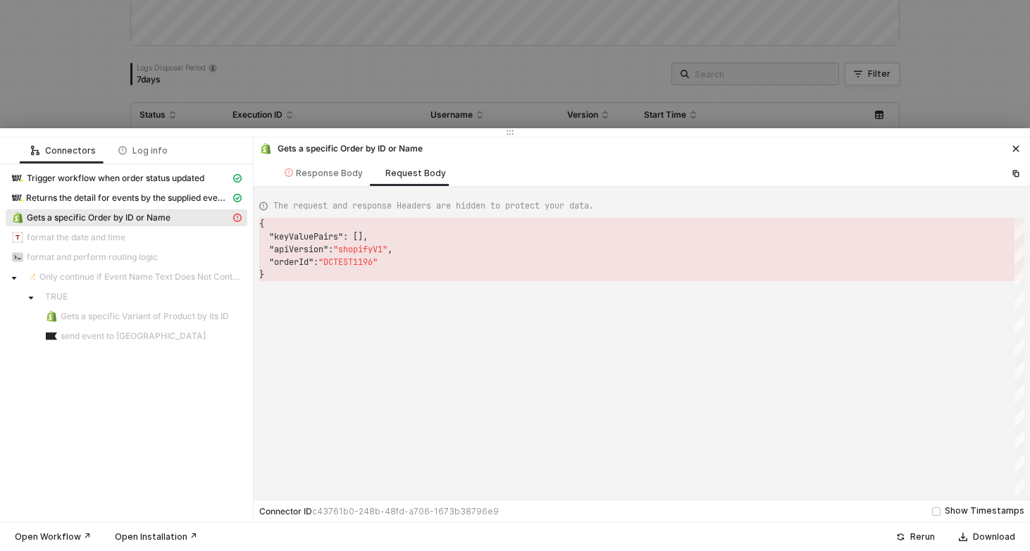
scroll to position [38, 92]
click at [353, 263] on span ""DCTEST1196"" at bounding box center [347, 261] width 59 height 11
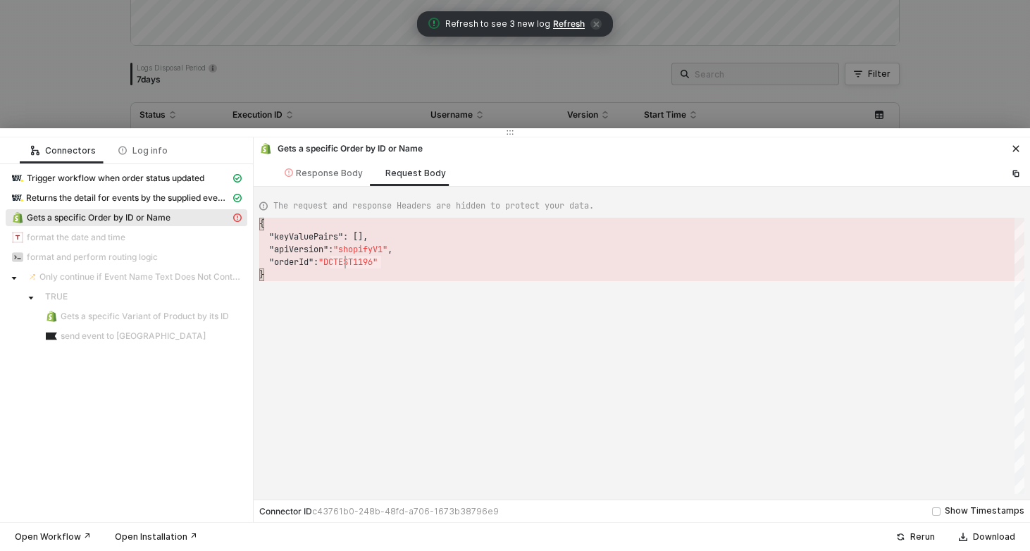
click at [348, 267] on div ""orderId" : "DCTEST1196"" at bounding box center [641, 262] width 765 height 13
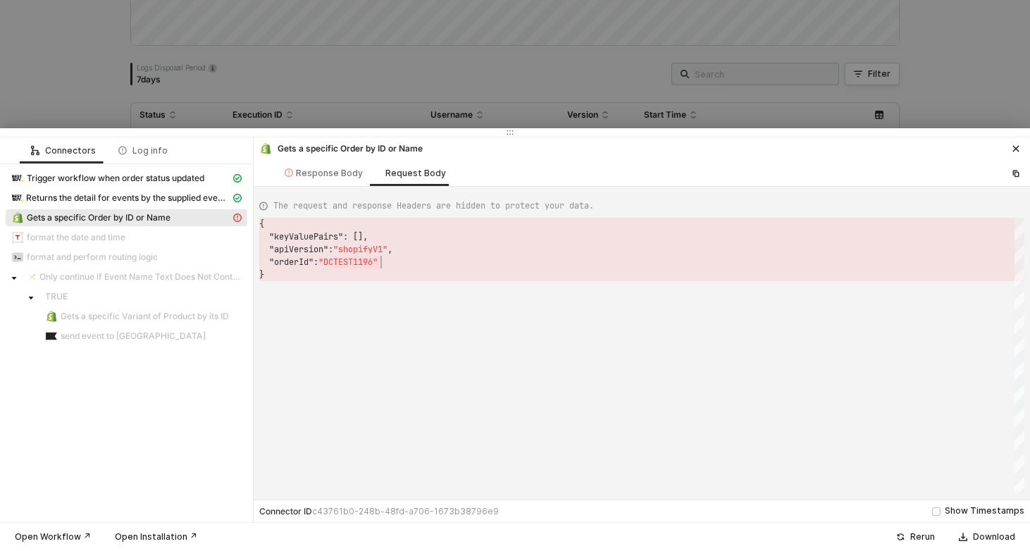
click at [37, 72] on div at bounding box center [515, 275] width 1030 height 551
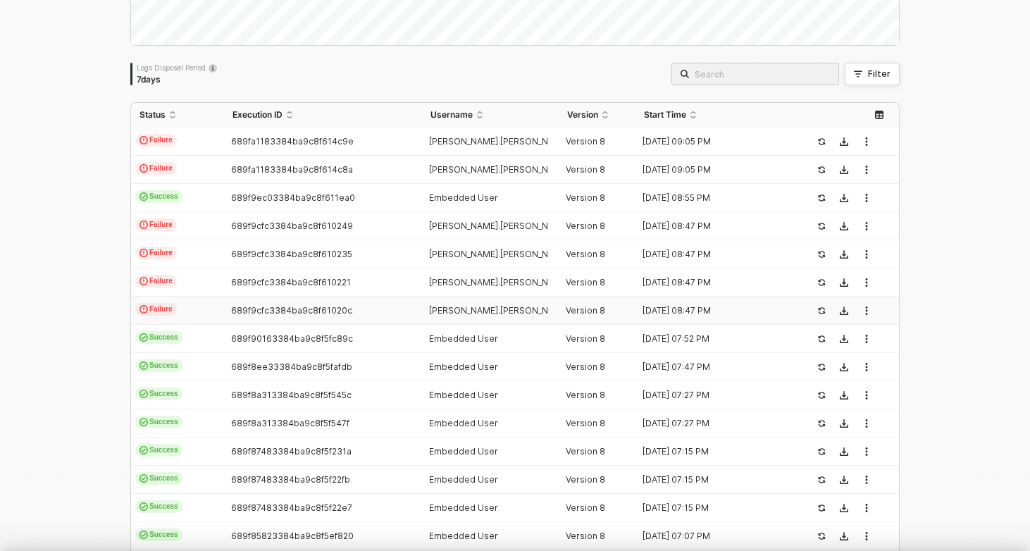
scroll to position [0, 0]
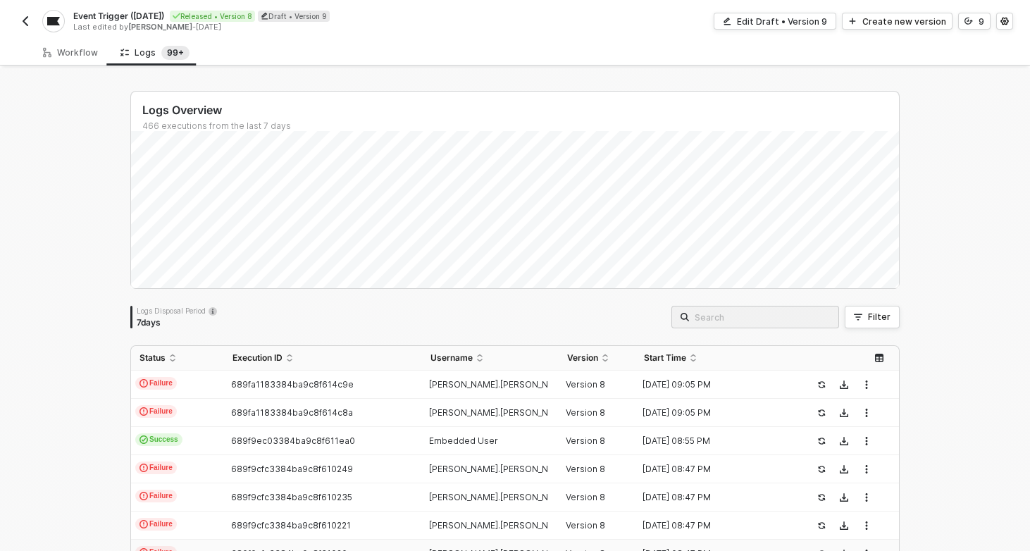
click at [22, 13] on button "button" at bounding box center [25, 21] width 17 height 17
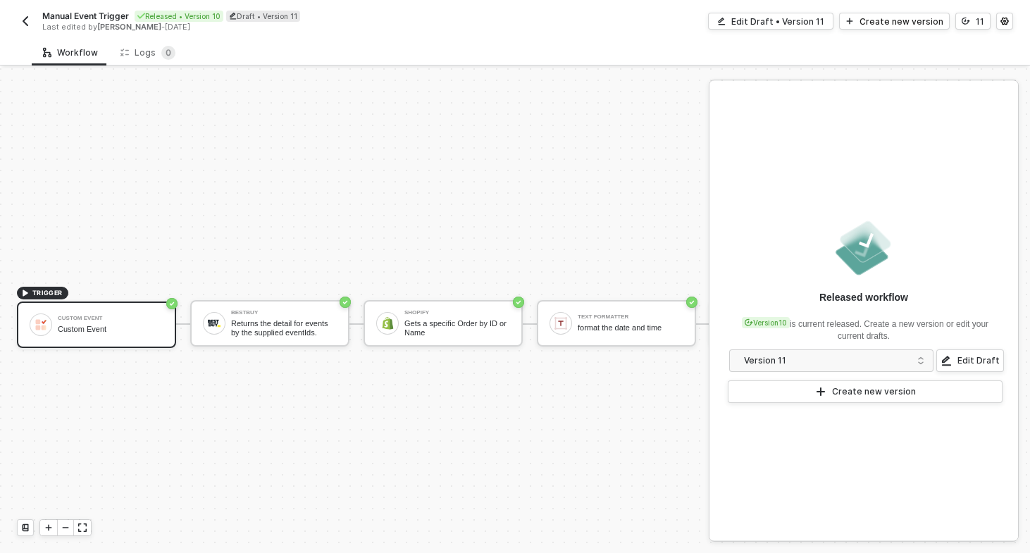
scroll to position [26, 0]
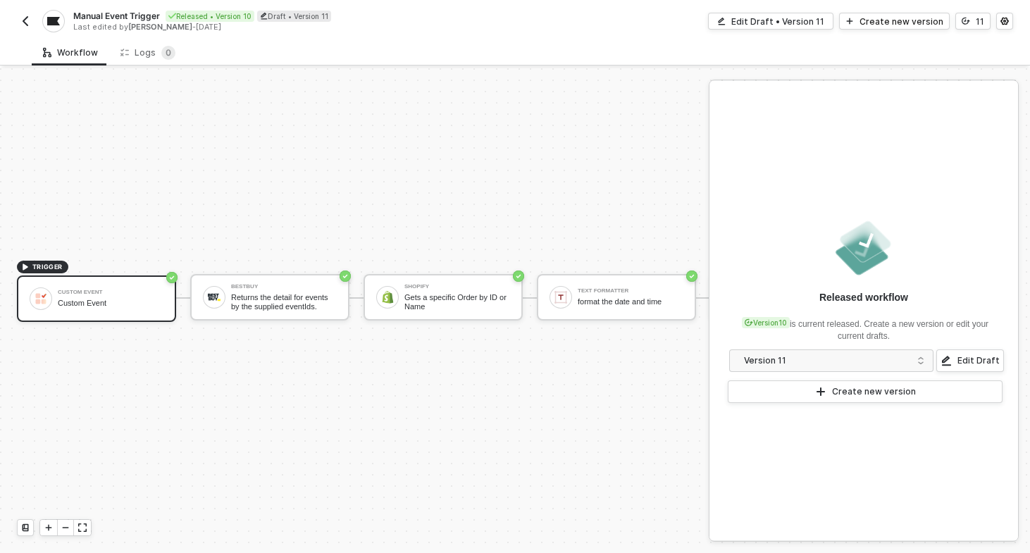
click at [23, 24] on img "button" at bounding box center [25, 20] width 11 height 11
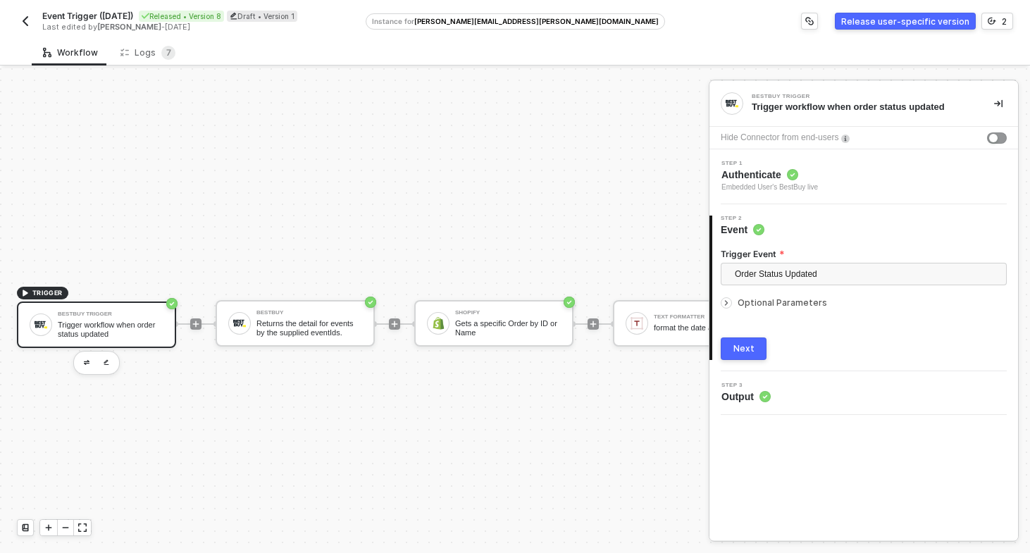
scroll to position [26, 0]
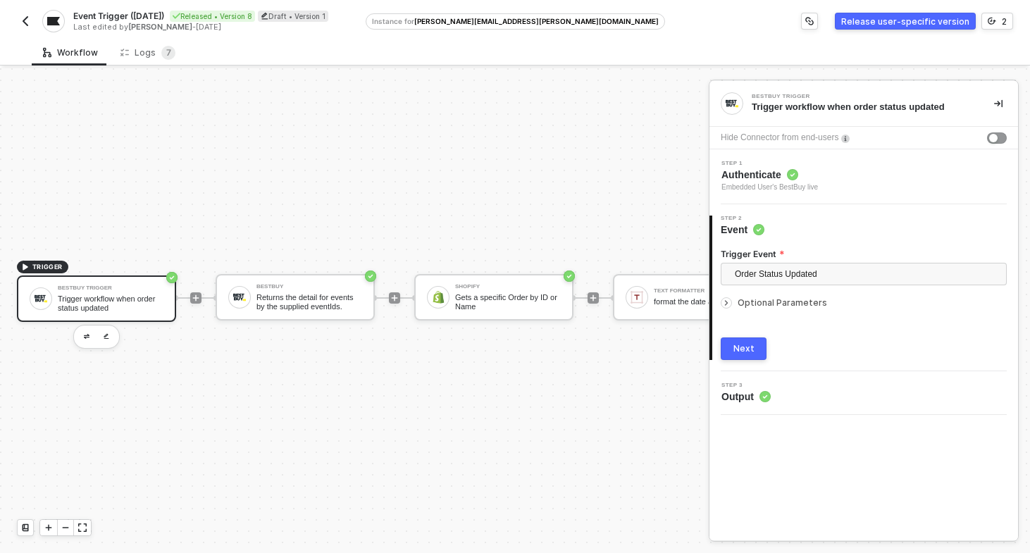
click at [34, 23] on div "Event Trigger ([DATE]) Released • Version 8 Draft • Version 1 Last edited by [P…" at bounding box center [191, 21] width 349 height 23
click at [28, 22] on img "button" at bounding box center [25, 20] width 11 height 11
